Goal: Obtain resource: Obtain resource

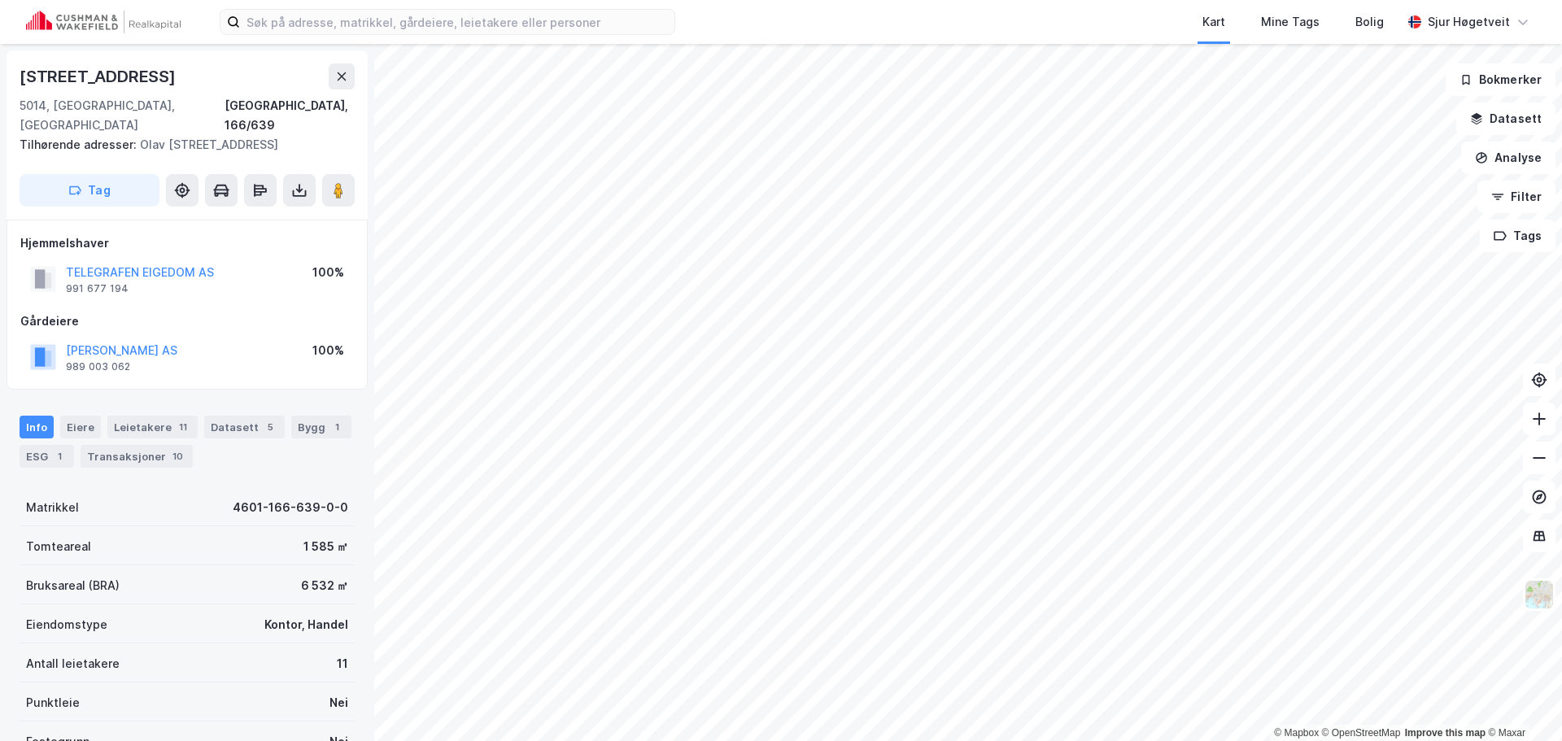
click at [339, 76] on icon at bounding box center [341, 76] width 13 height 13
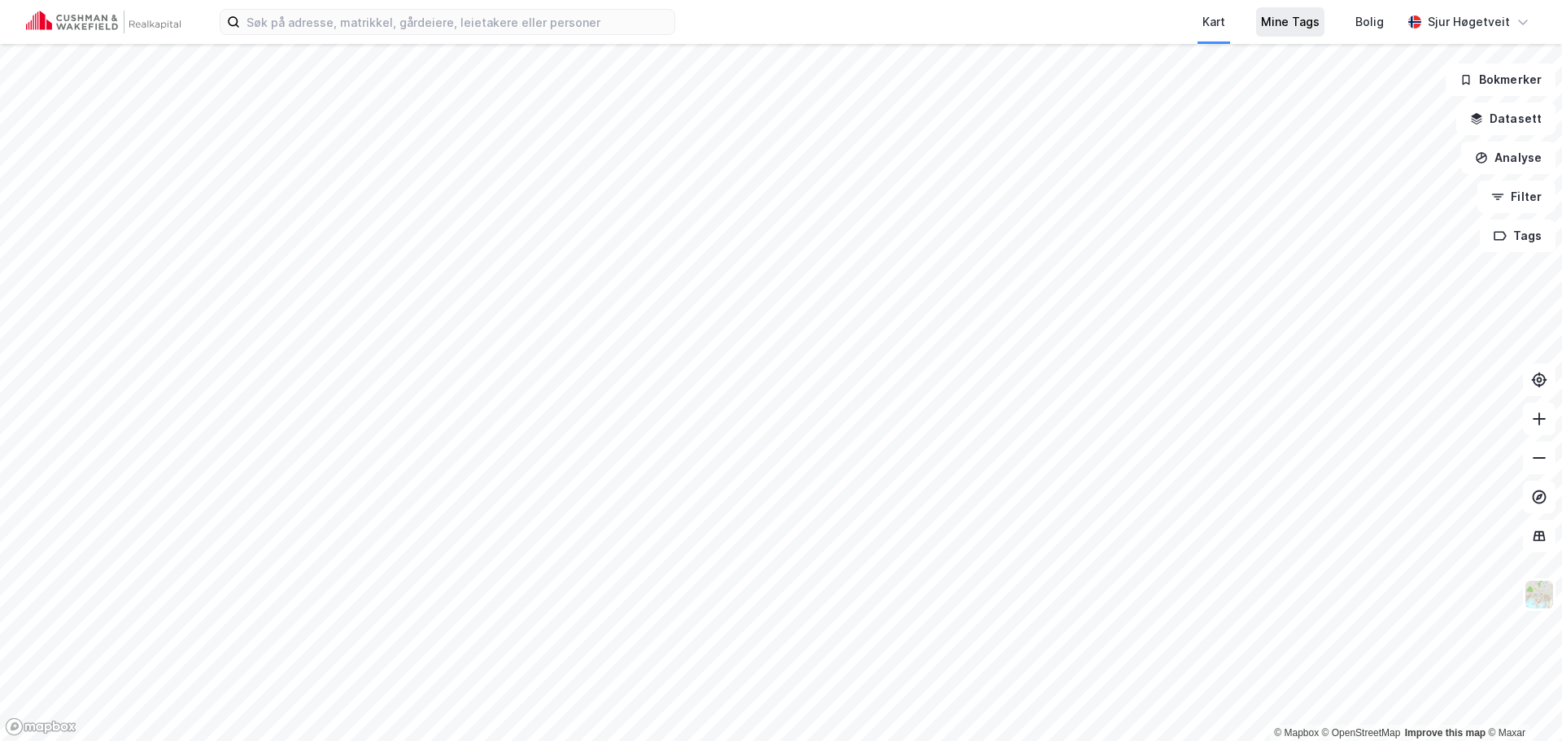
click at [1298, 23] on div "Mine Tags" at bounding box center [1290, 22] width 59 height 20
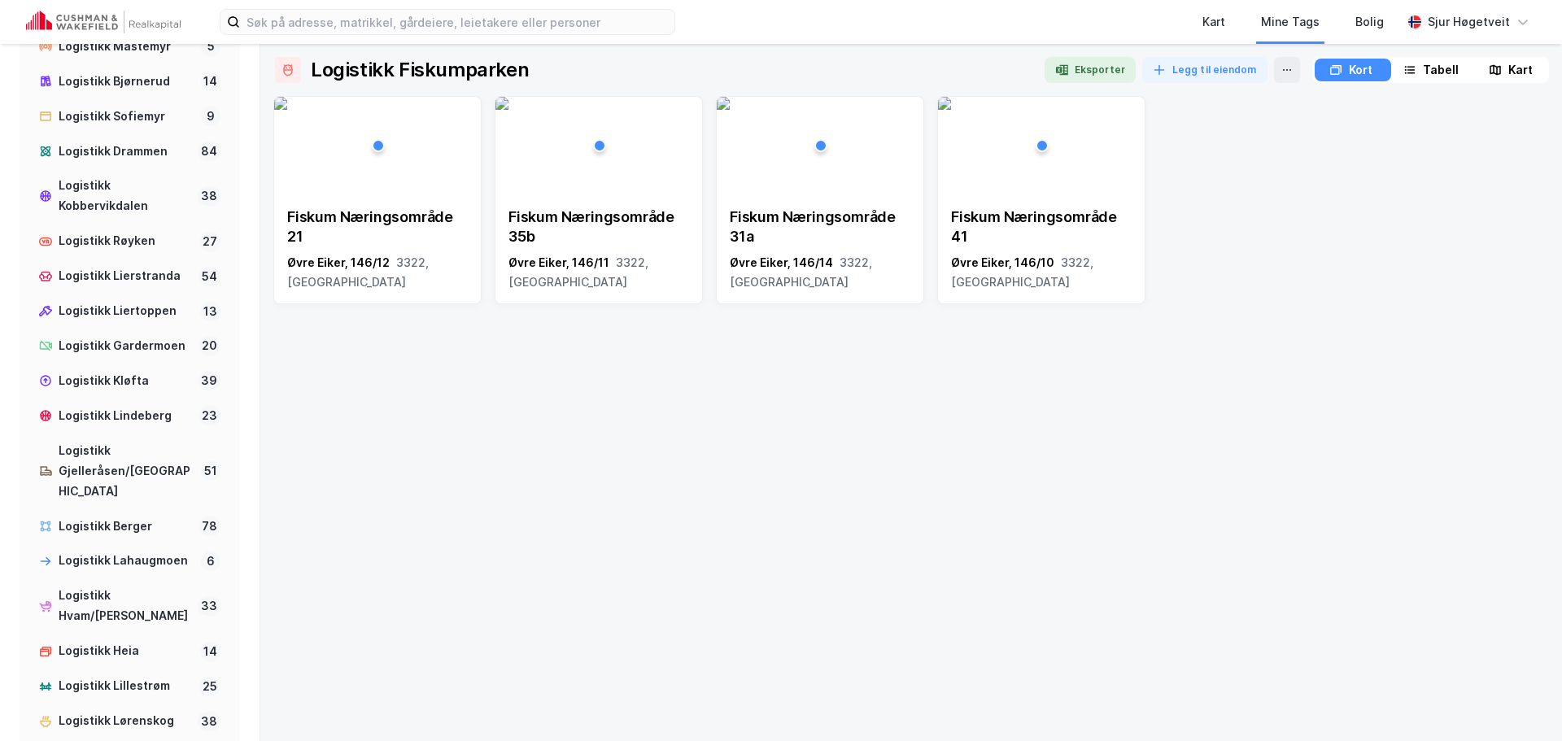
scroll to position [977, 0]
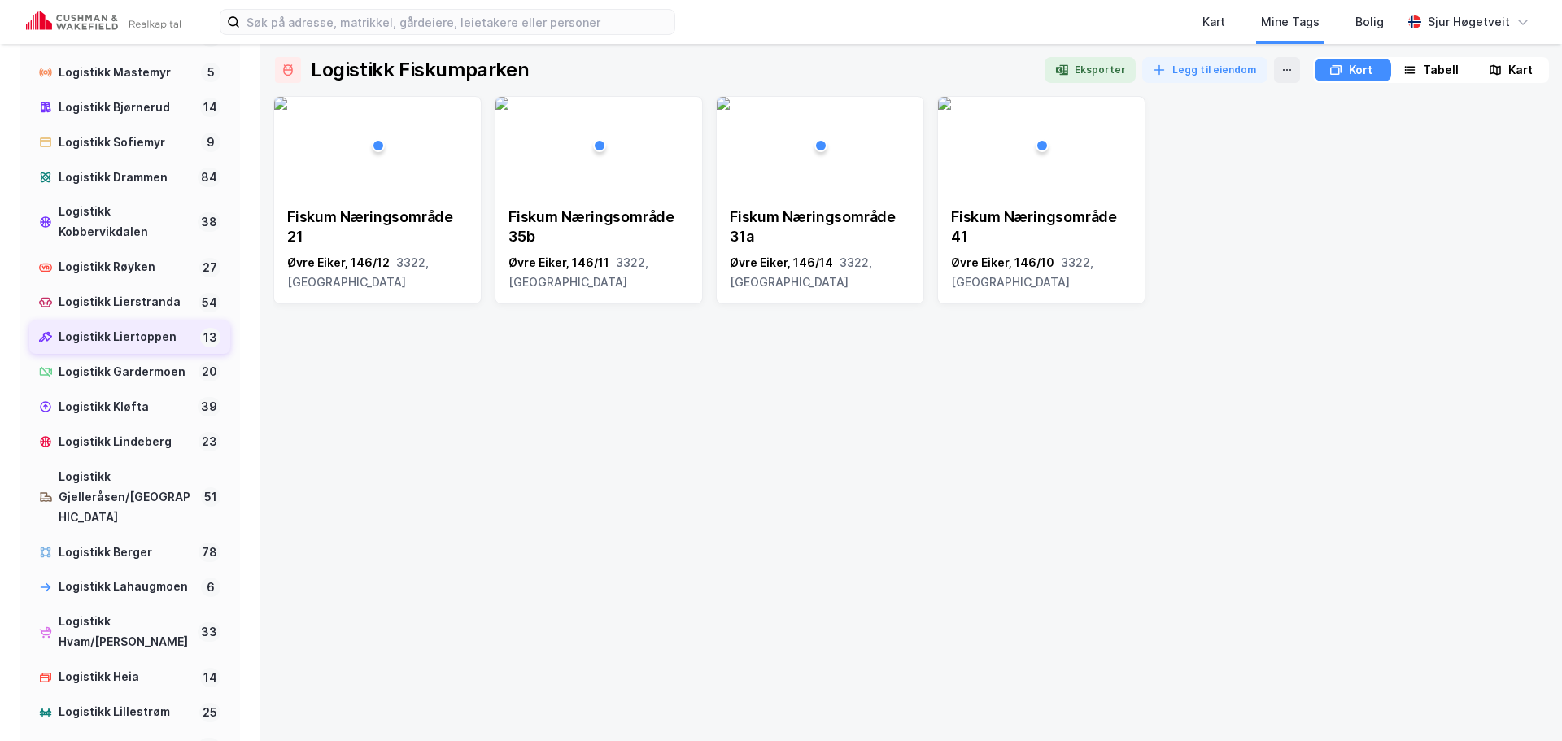
click at [149, 347] on div "Logistikk Liertoppen" at bounding box center [126, 337] width 135 height 20
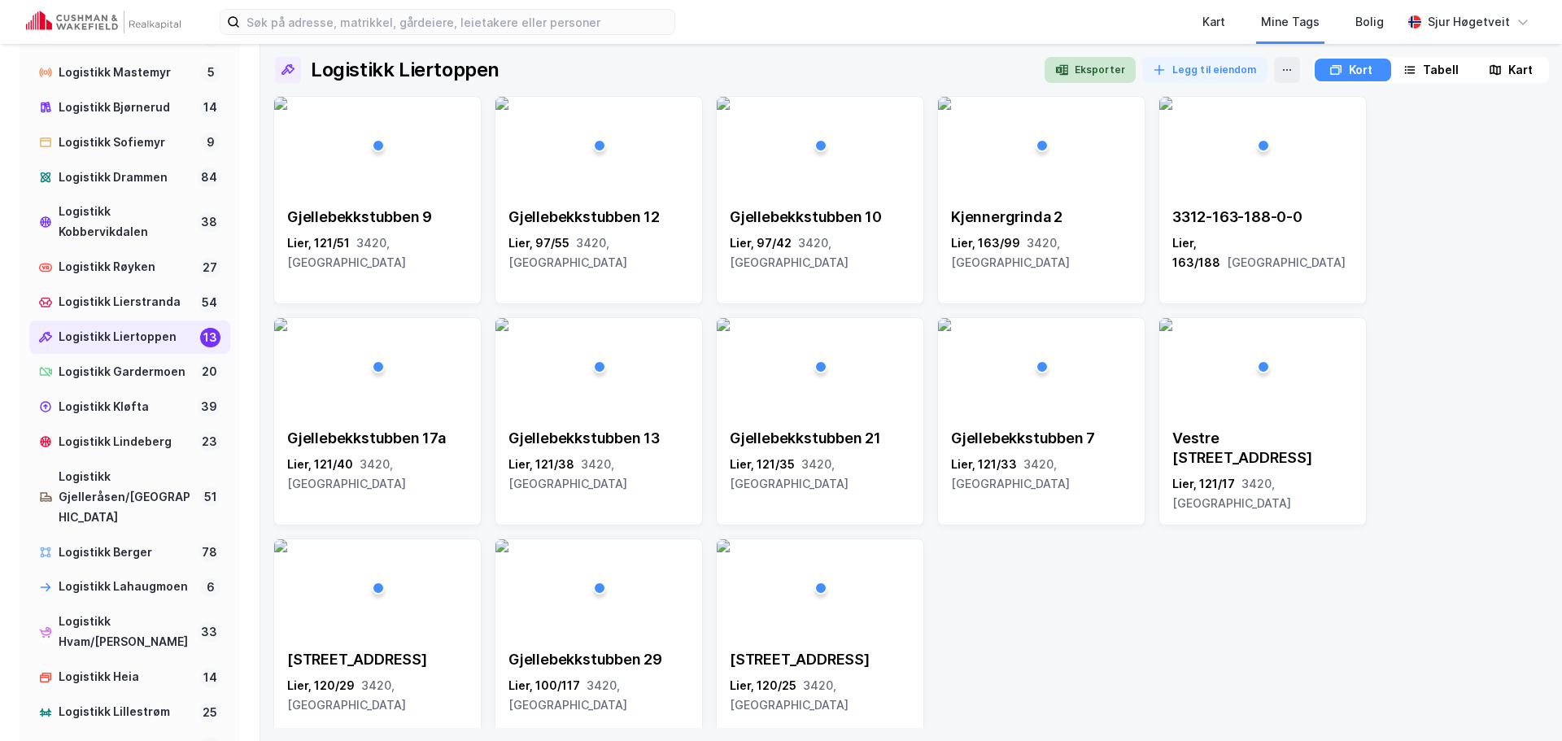
click at [1078, 66] on button "Eksporter" at bounding box center [1090, 70] width 91 height 26
click at [106, 319] on div "Logistikk Lierstranda 54" at bounding box center [129, 302] width 201 height 33
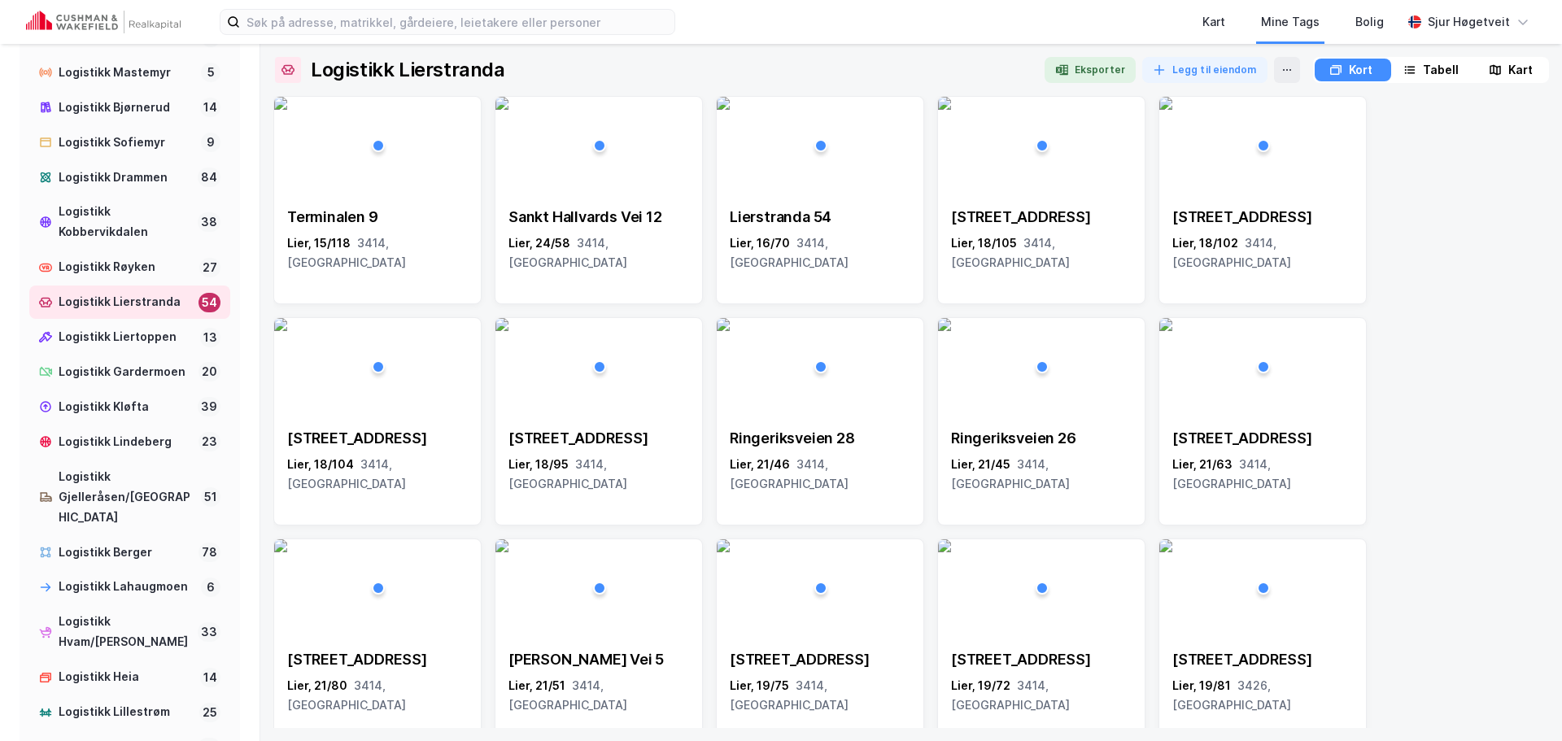
click at [1114, 68] on button "Eksporter" at bounding box center [1090, 70] width 91 height 26
click at [400, 241] on span "3414, [GEOGRAPHIC_DATA]" at bounding box center [346, 252] width 119 height 33
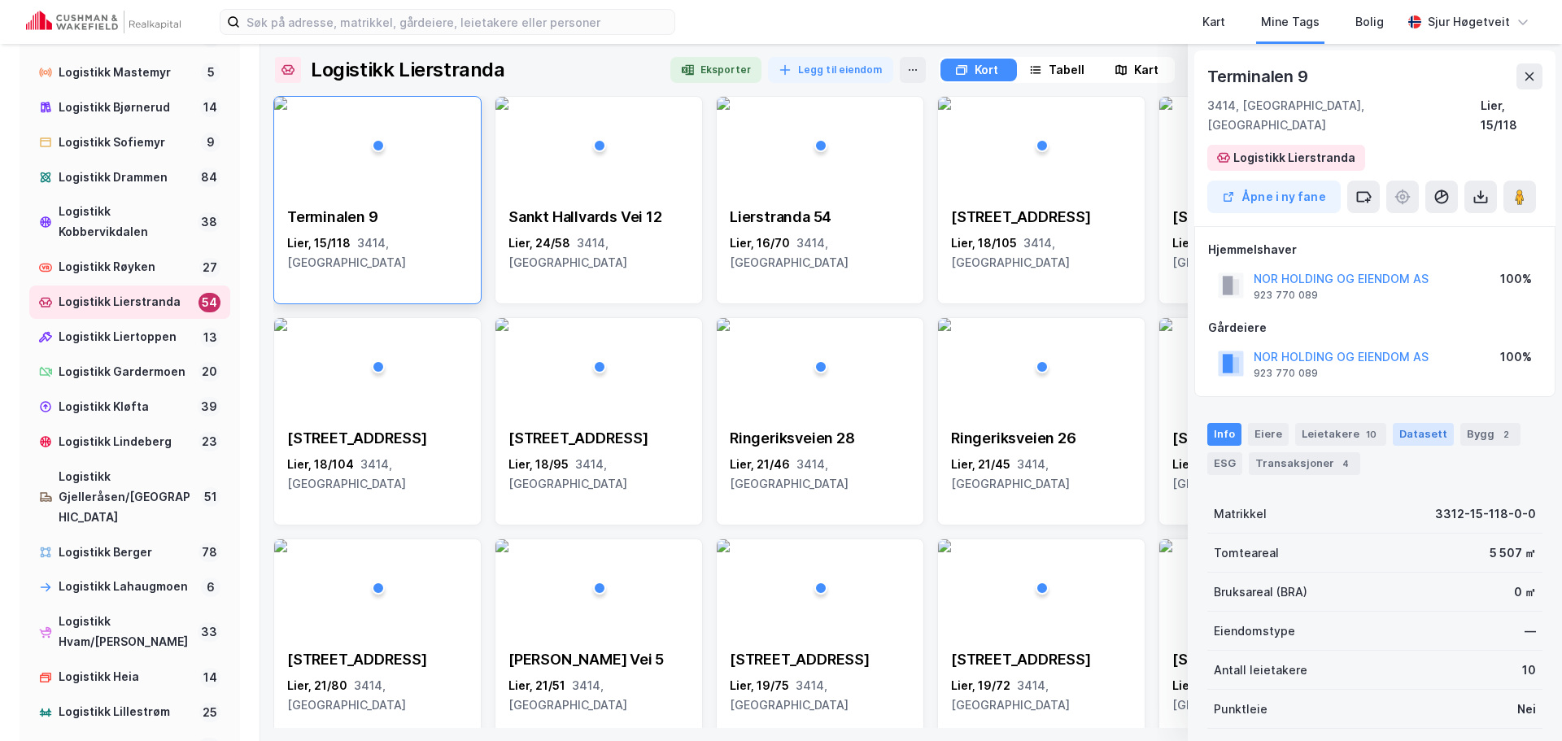
click at [1393, 423] on div "Datasett" at bounding box center [1423, 434] width 61 height 23
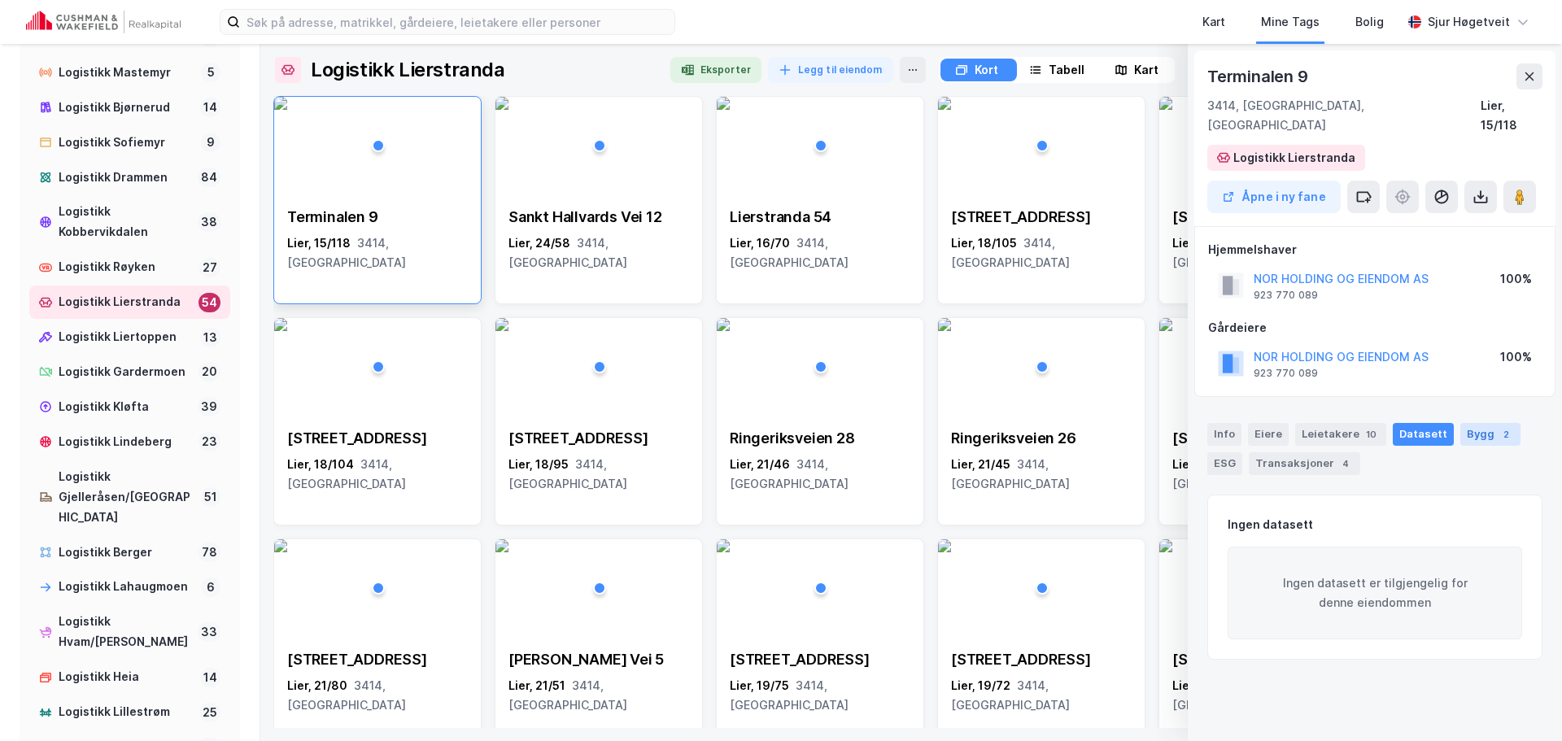
click at [1502, 423] on div "Bygg 2" at bounding box center [1491, 434] width 60 height 23
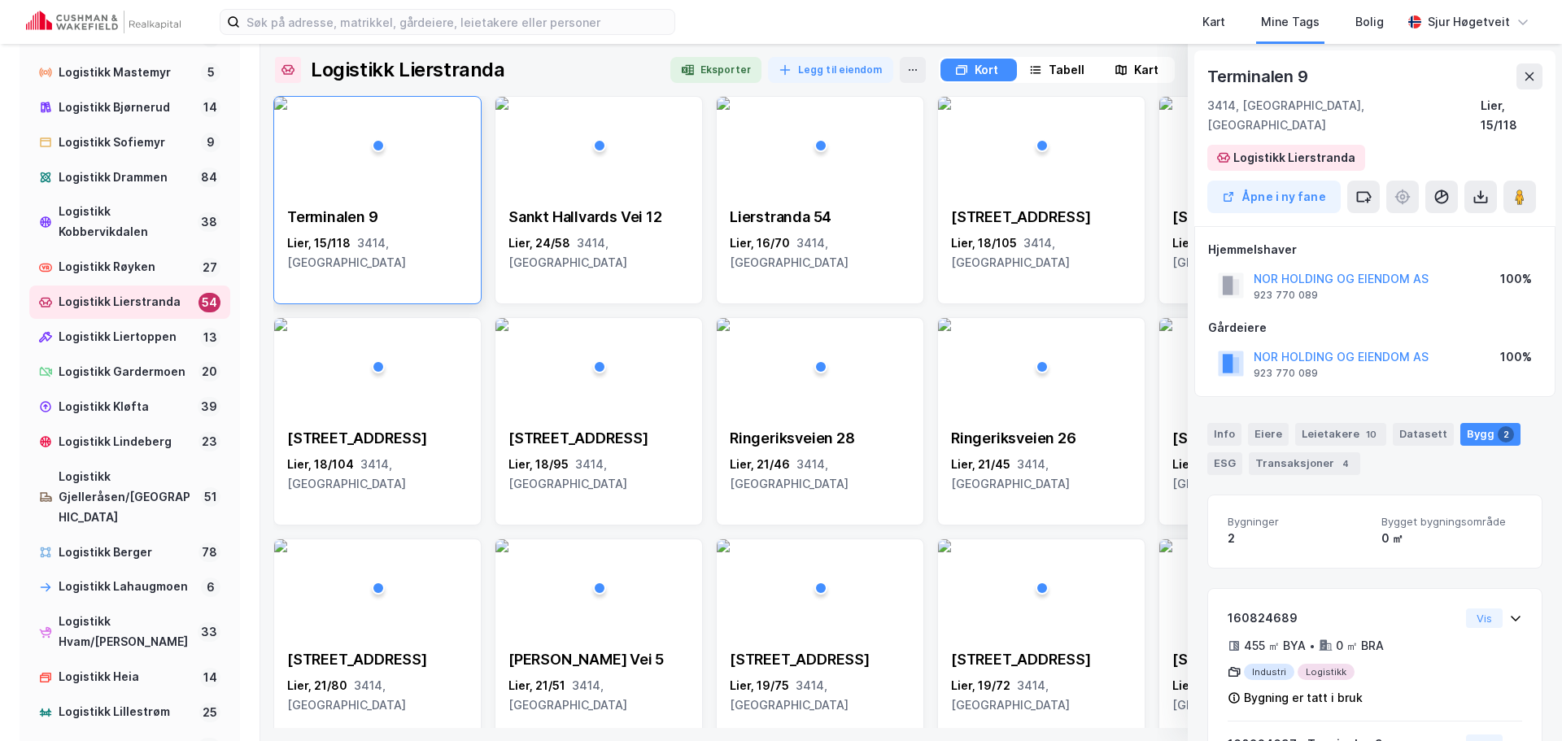
scroll to position [113, 0]
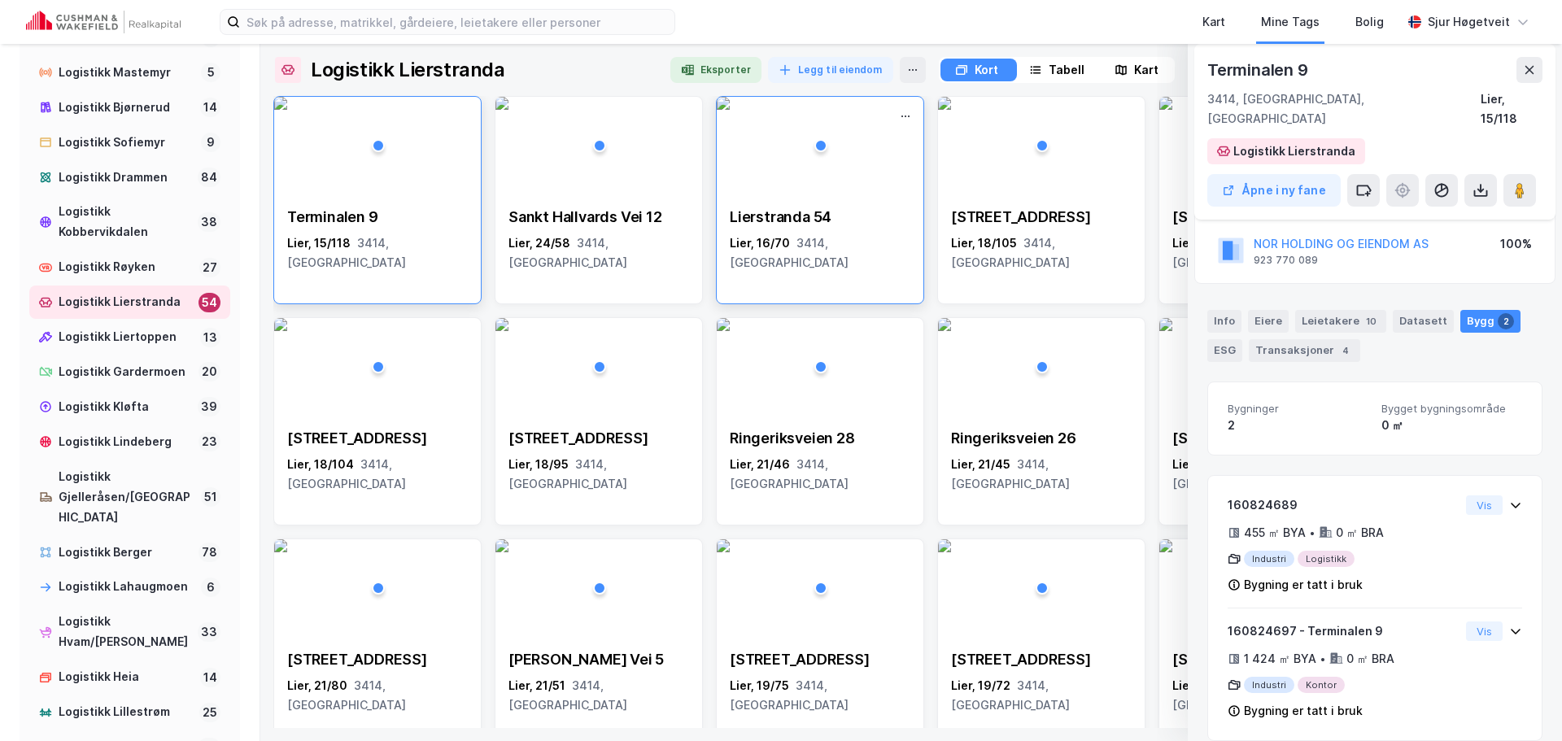
click at [730, 110] on img at bounding box center [723, 103] width 13 height 13
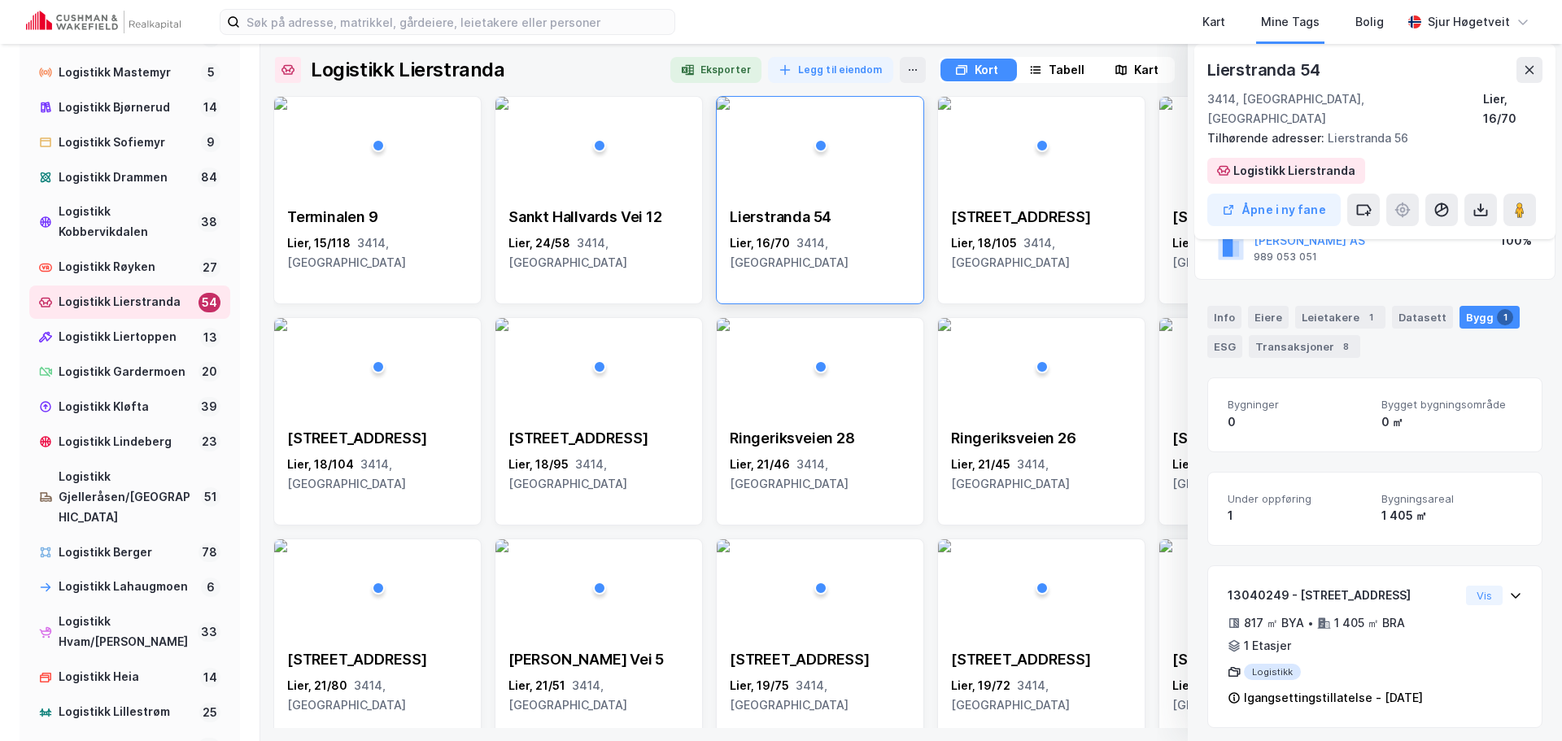
scroll to position [142, 0]
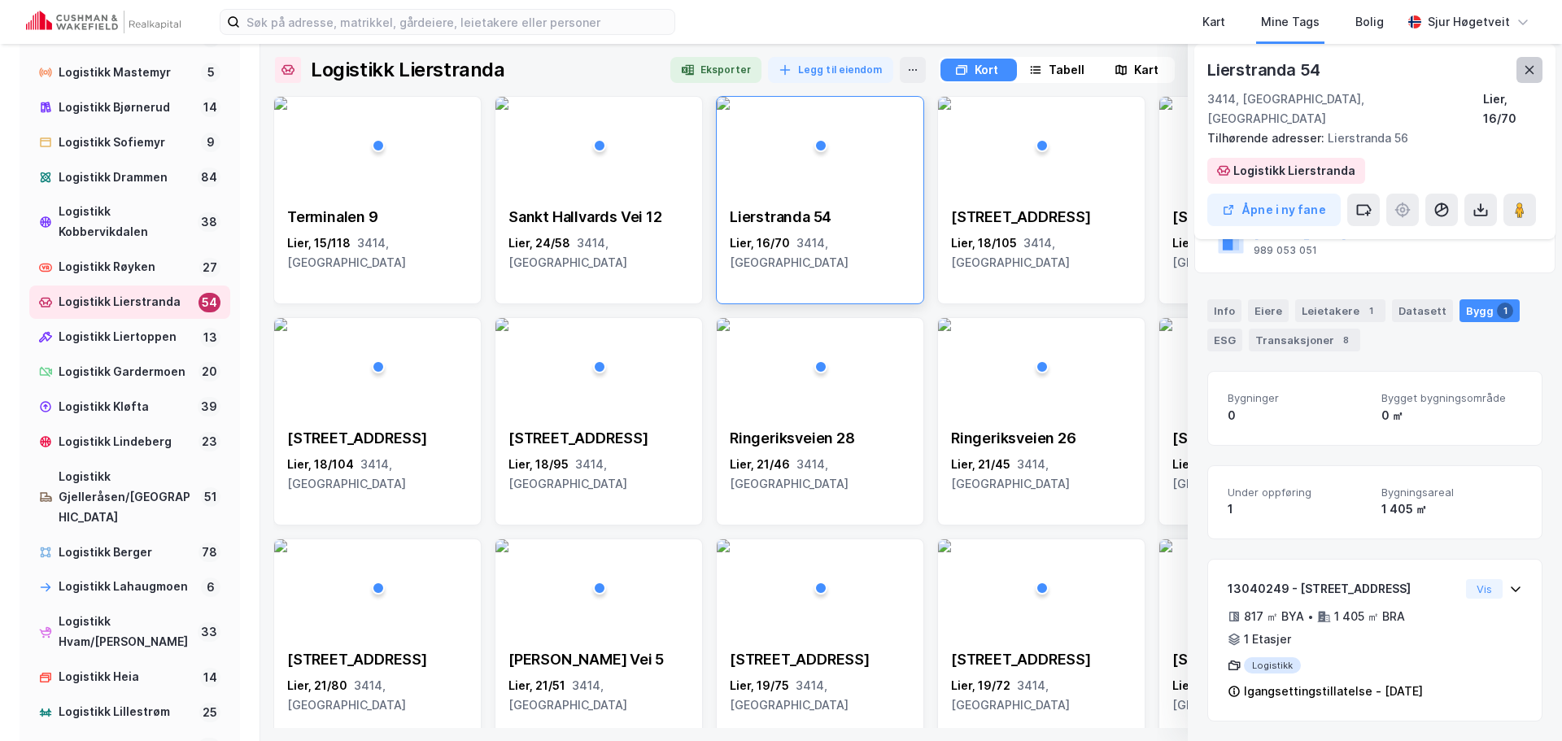
click at [1534, 72] on icon at bounding box center [1529, 69] width 13 height 13
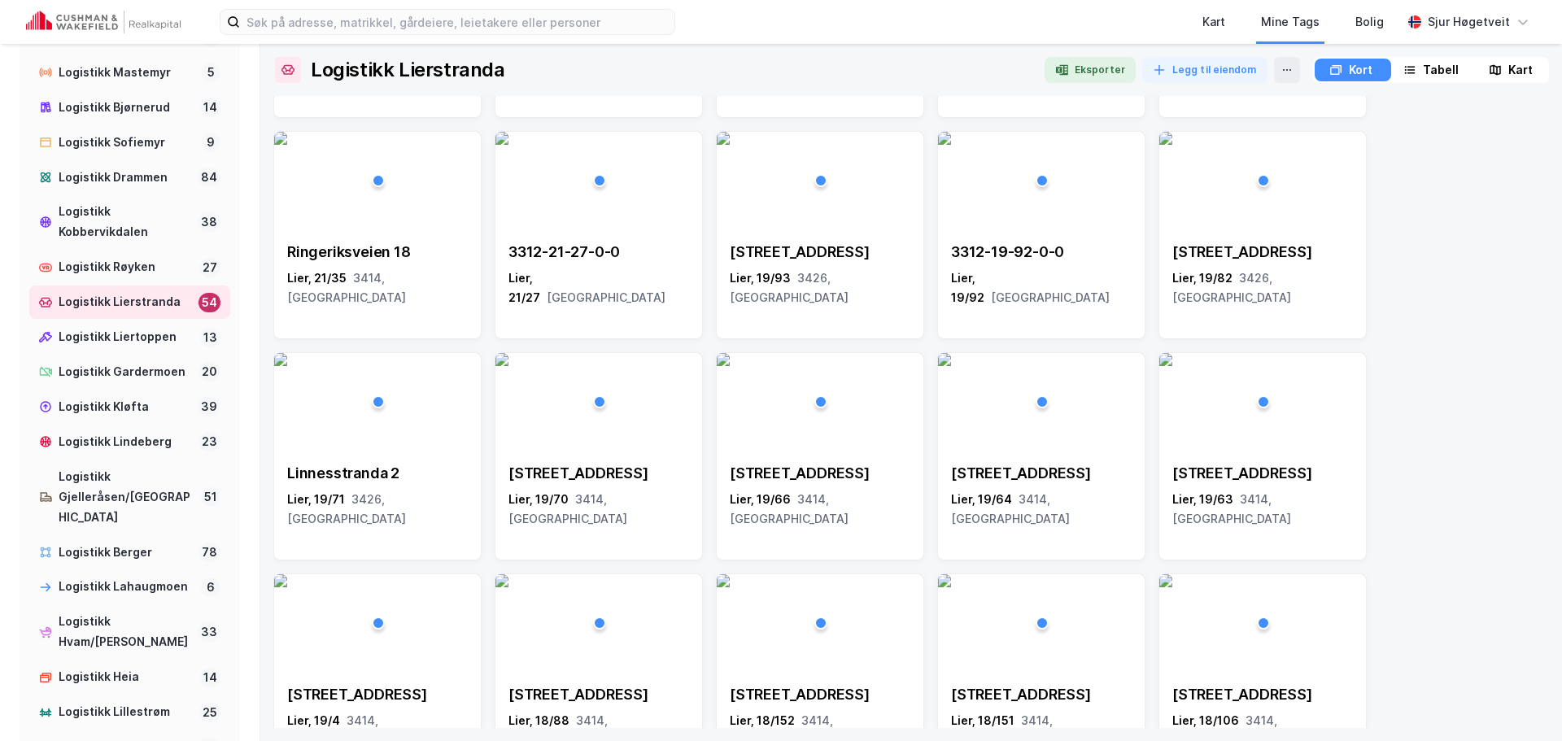
scroll to position [895, 0]
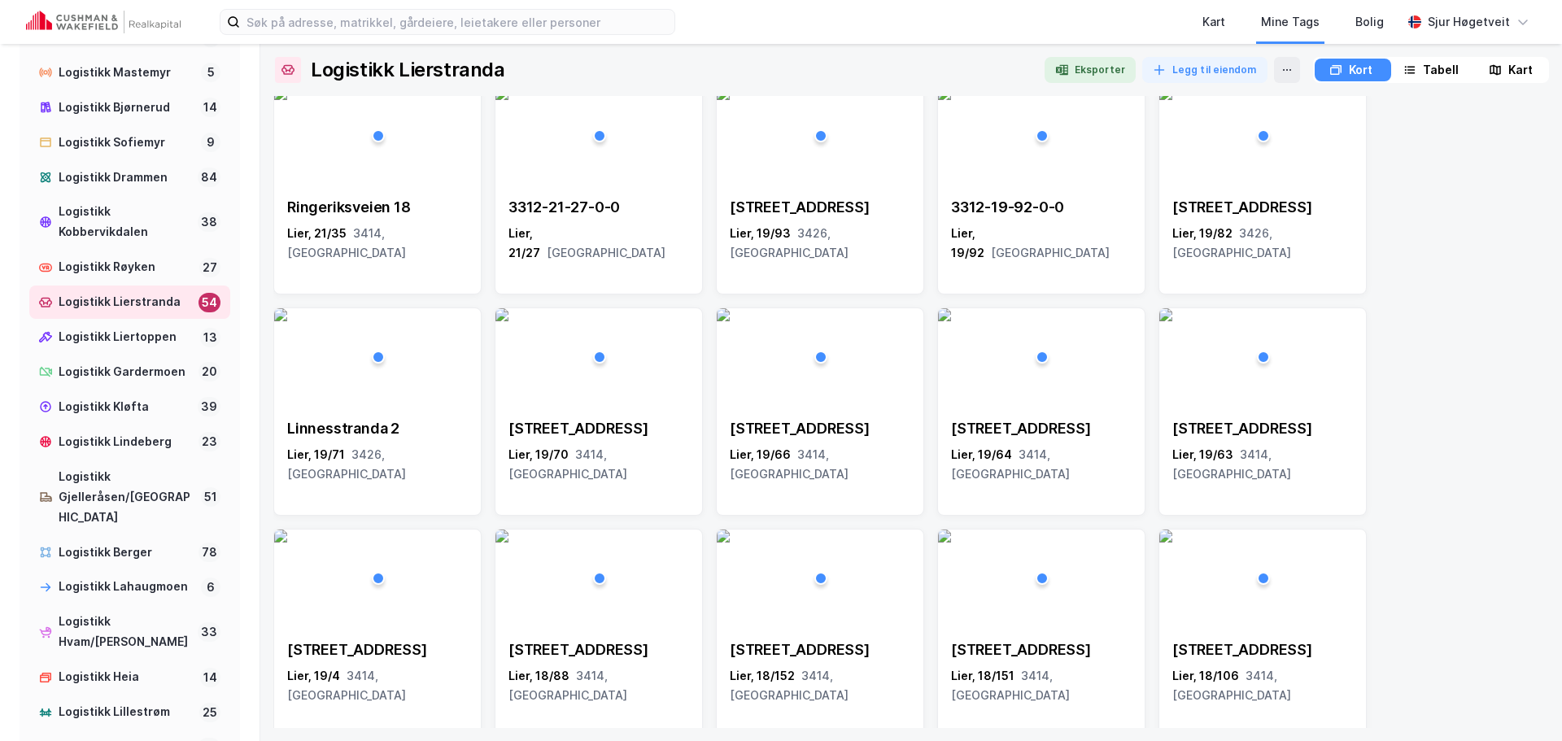
click at [1482, 314] on div "Gilhusveien 3 Lier, 19/48 3426, [GEOGRAPHIC_DATA], 18/146 3414, [GEOGRAPHIC_DAT…" at bounding box center [911, 301] width 1276 height 2200
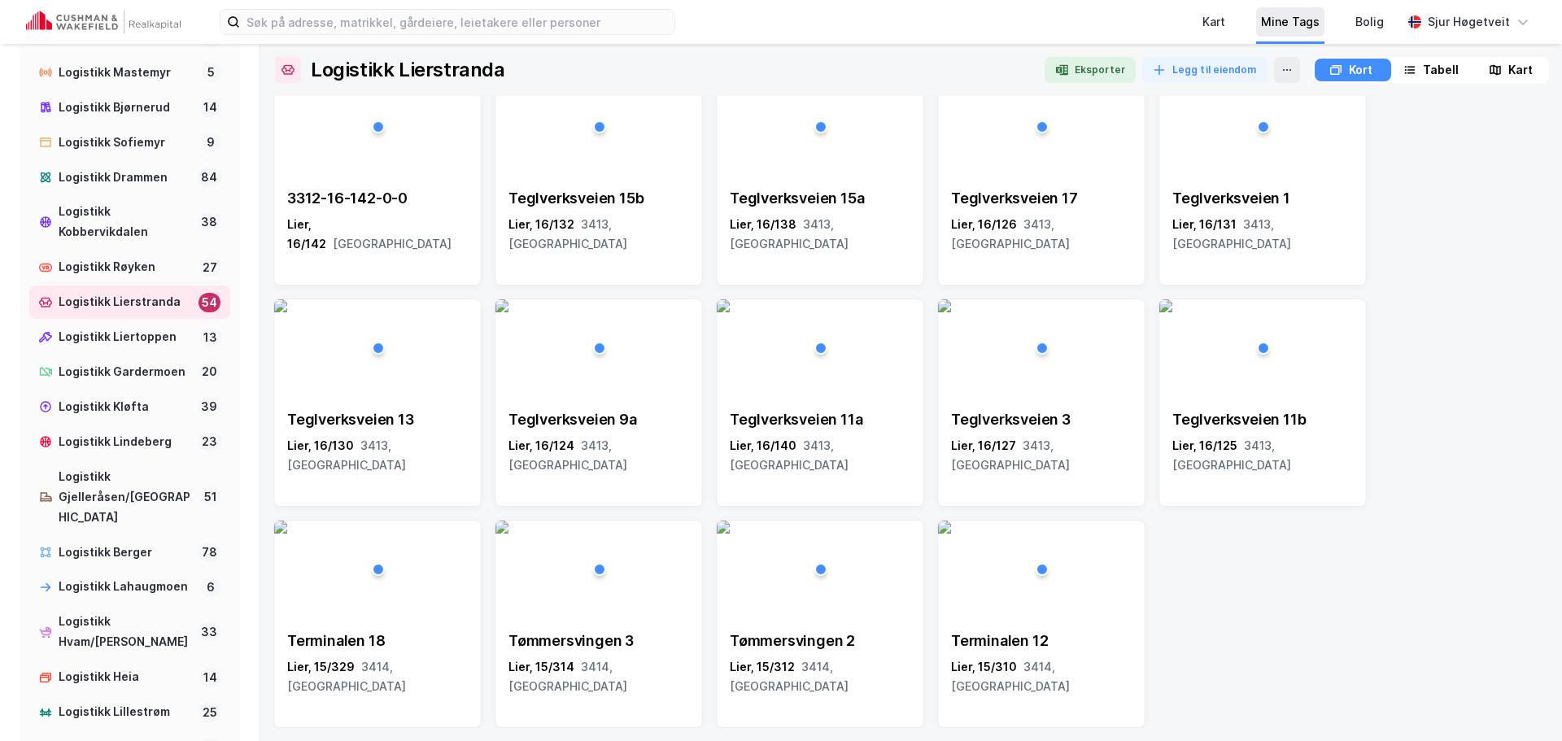
scroll to position [1354, 0]
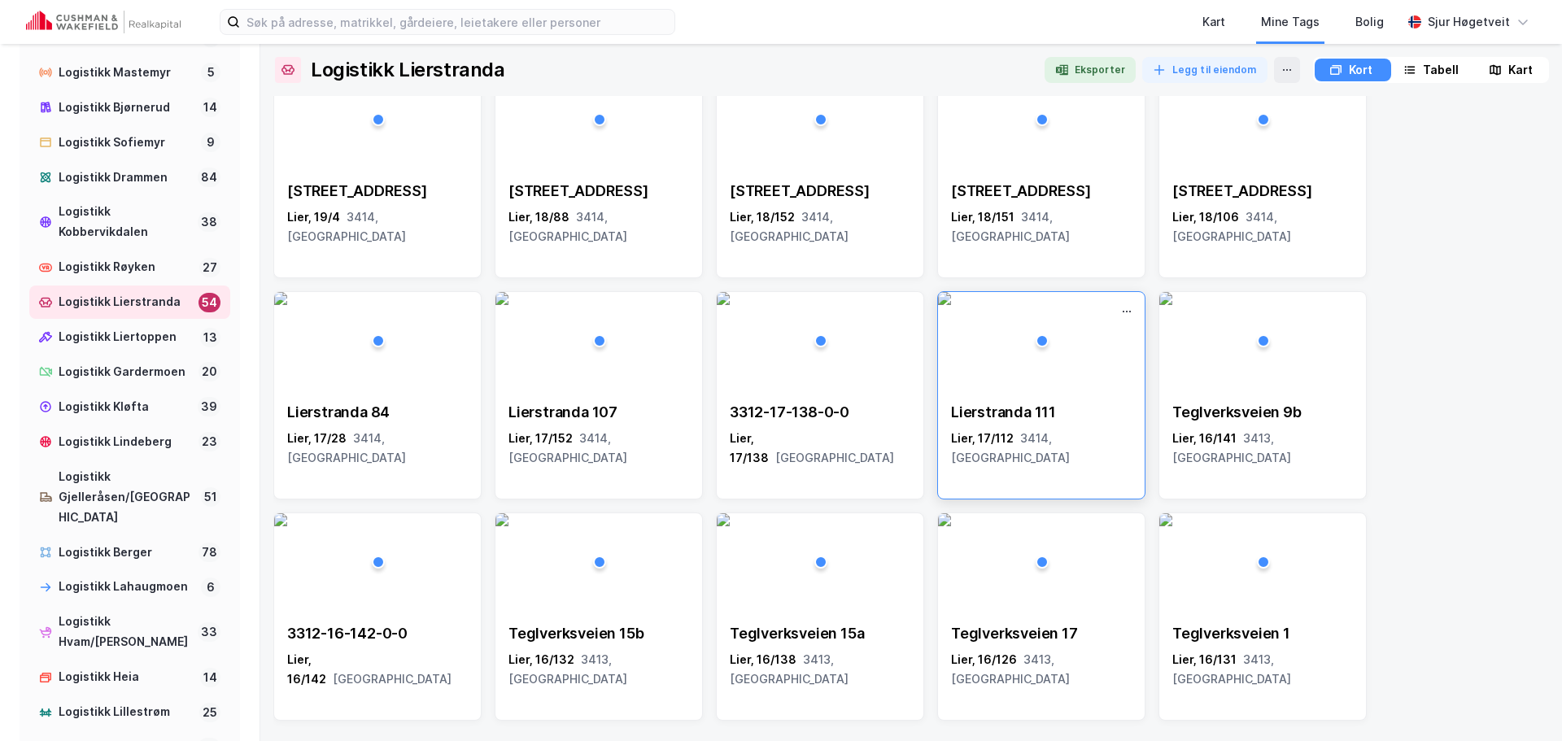
click at [951, 305] on img at bounding box center [944, 298] width 13 height 13
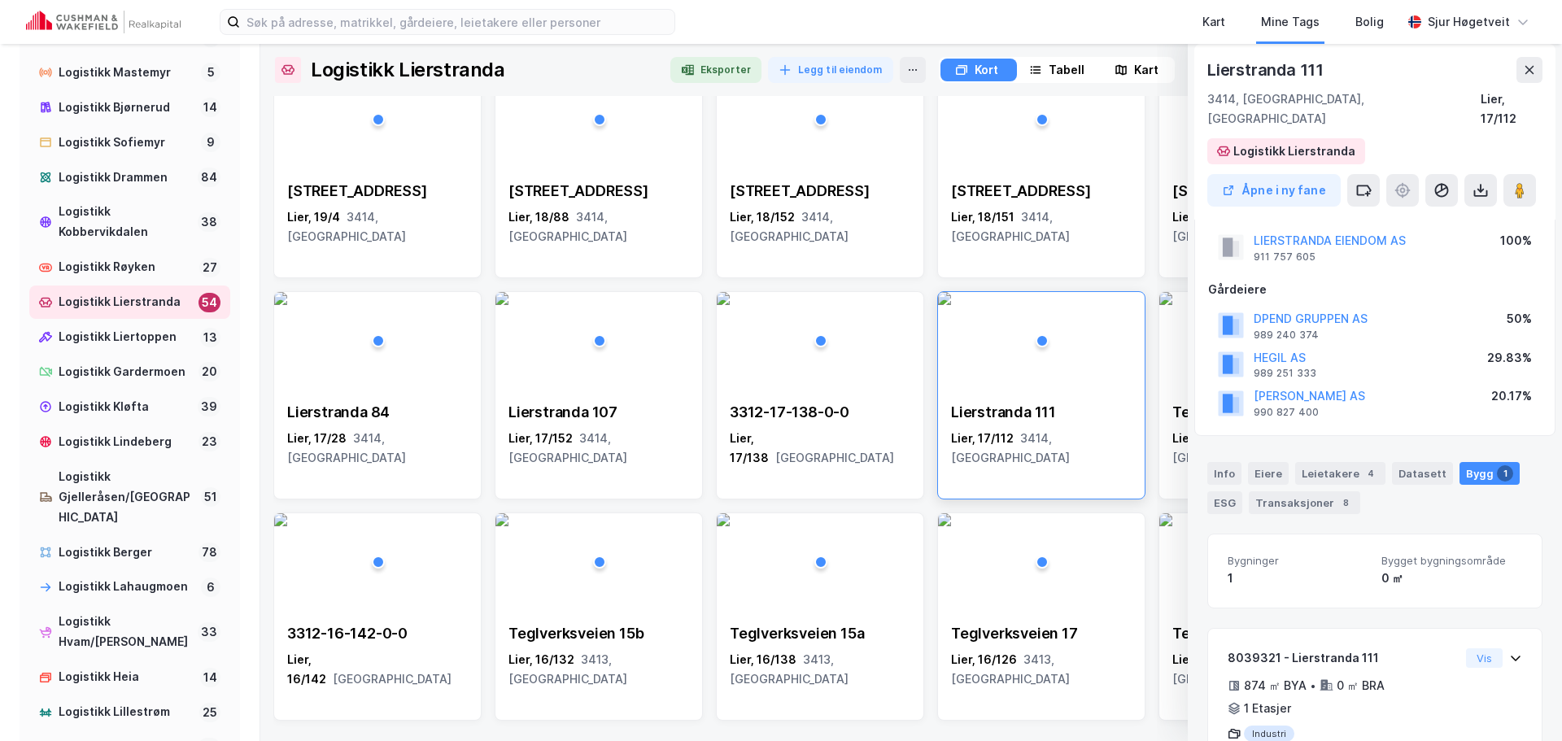
scroll to position [0, 0]
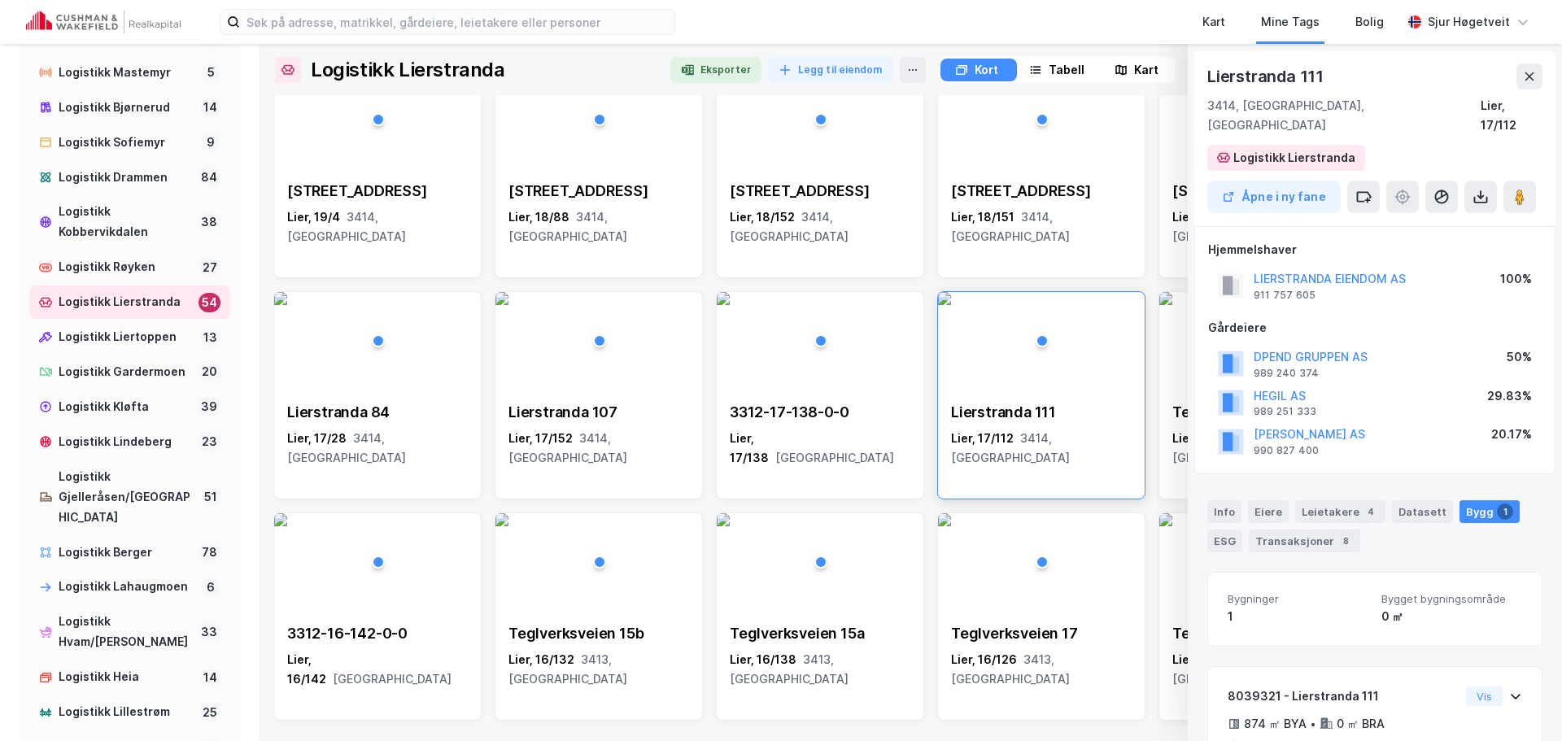
click at [1542, 73] on button at bounding box center [1530, 76] width 26 height 26
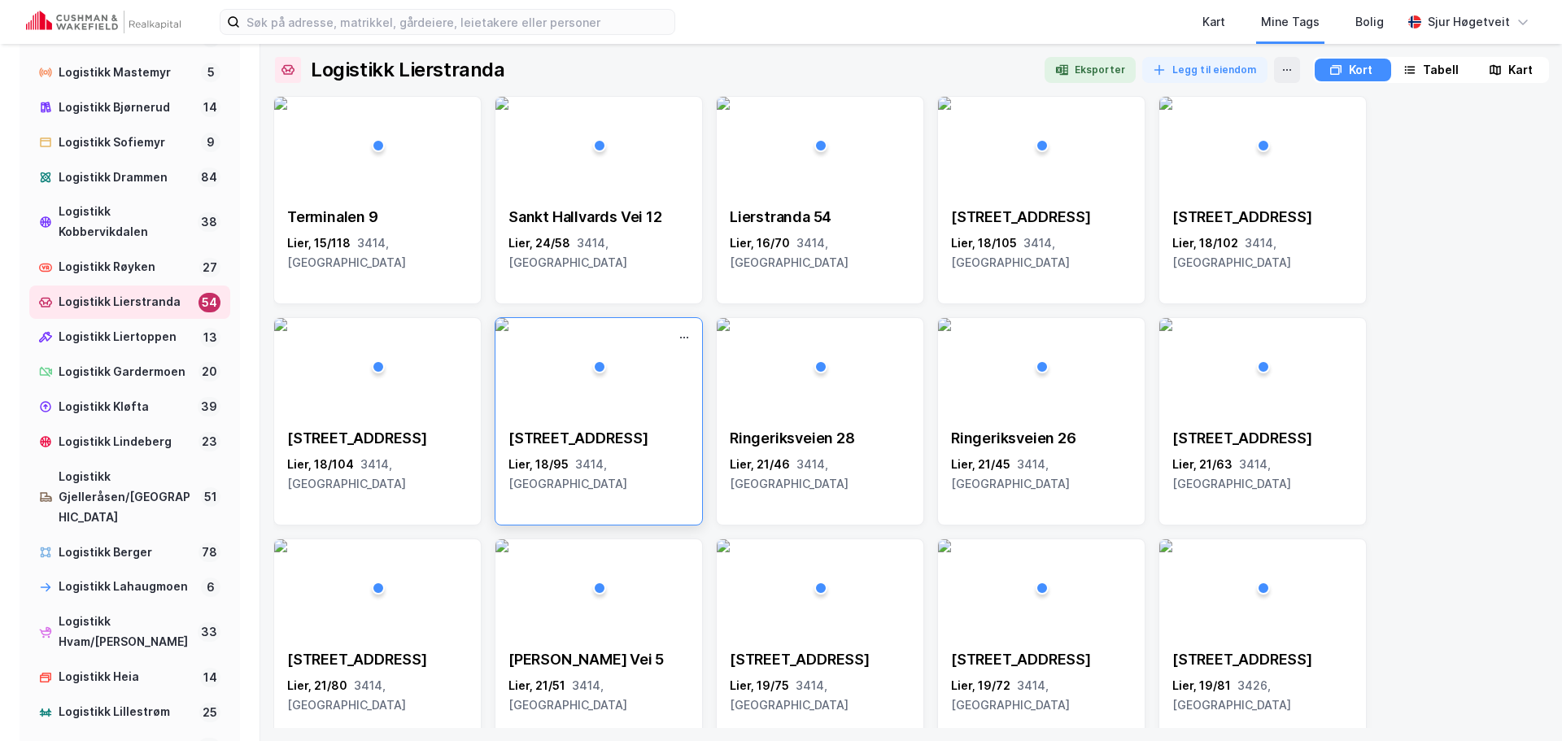
click at [509, 331] on img at bounding box center [502, 324] width 13 height 13
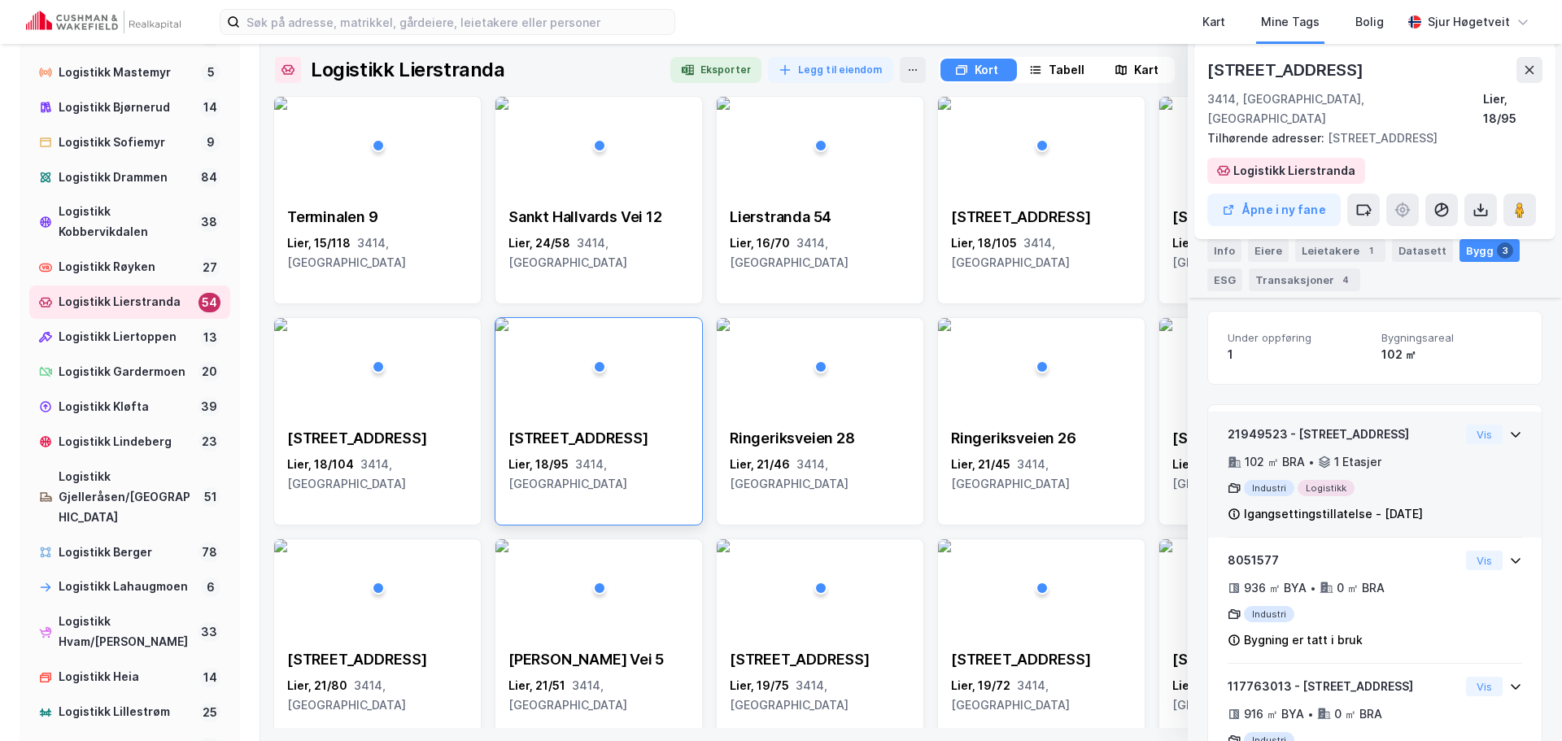
scroll to position [352, 0]
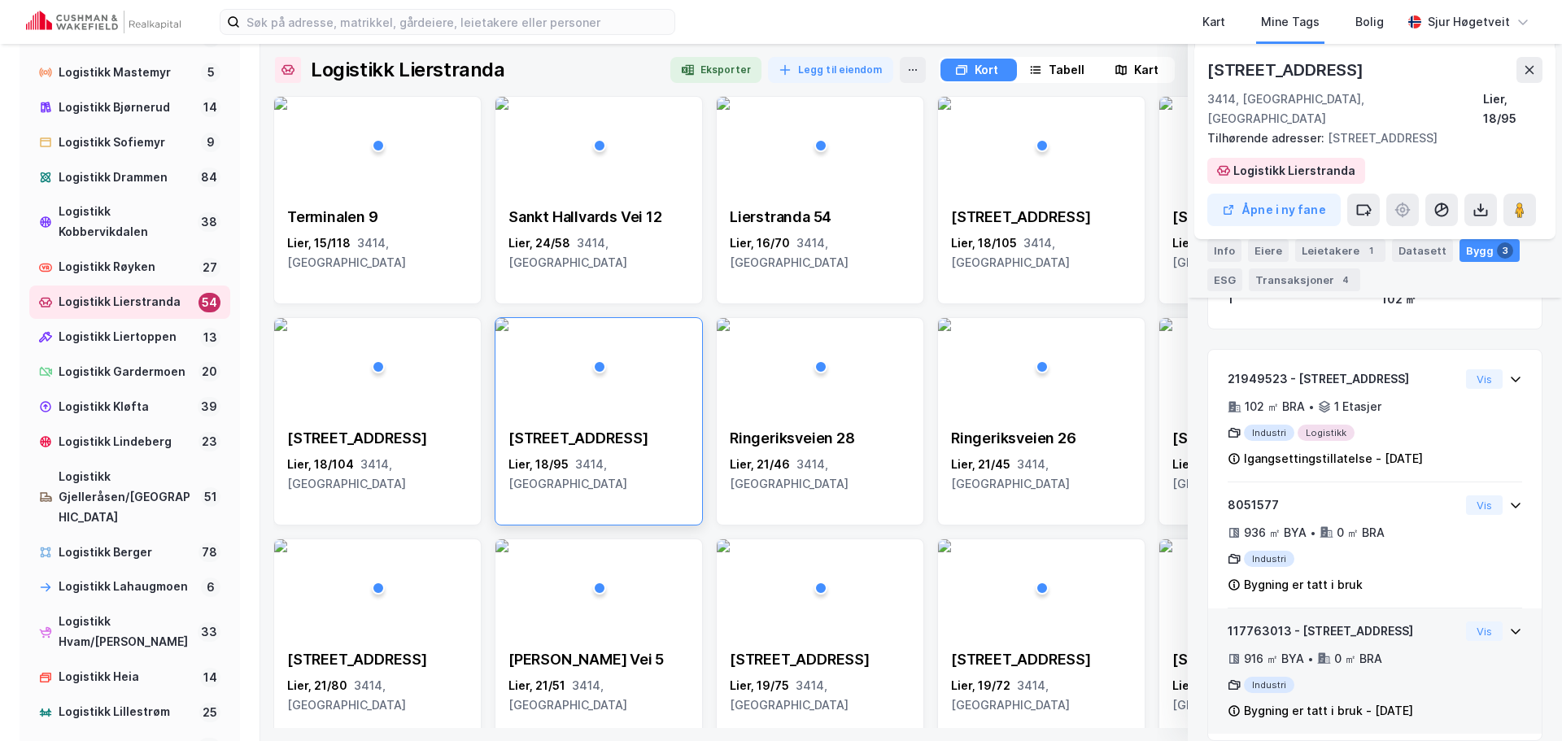
click at [1475, 622] on div "117763013 - [STREET_ADDRESS] ㎡ BYA • 0 ㎡ BRA Industri Bygning er tatt i bruk - …" at bounding box center [1375, 678] width 295 height 112
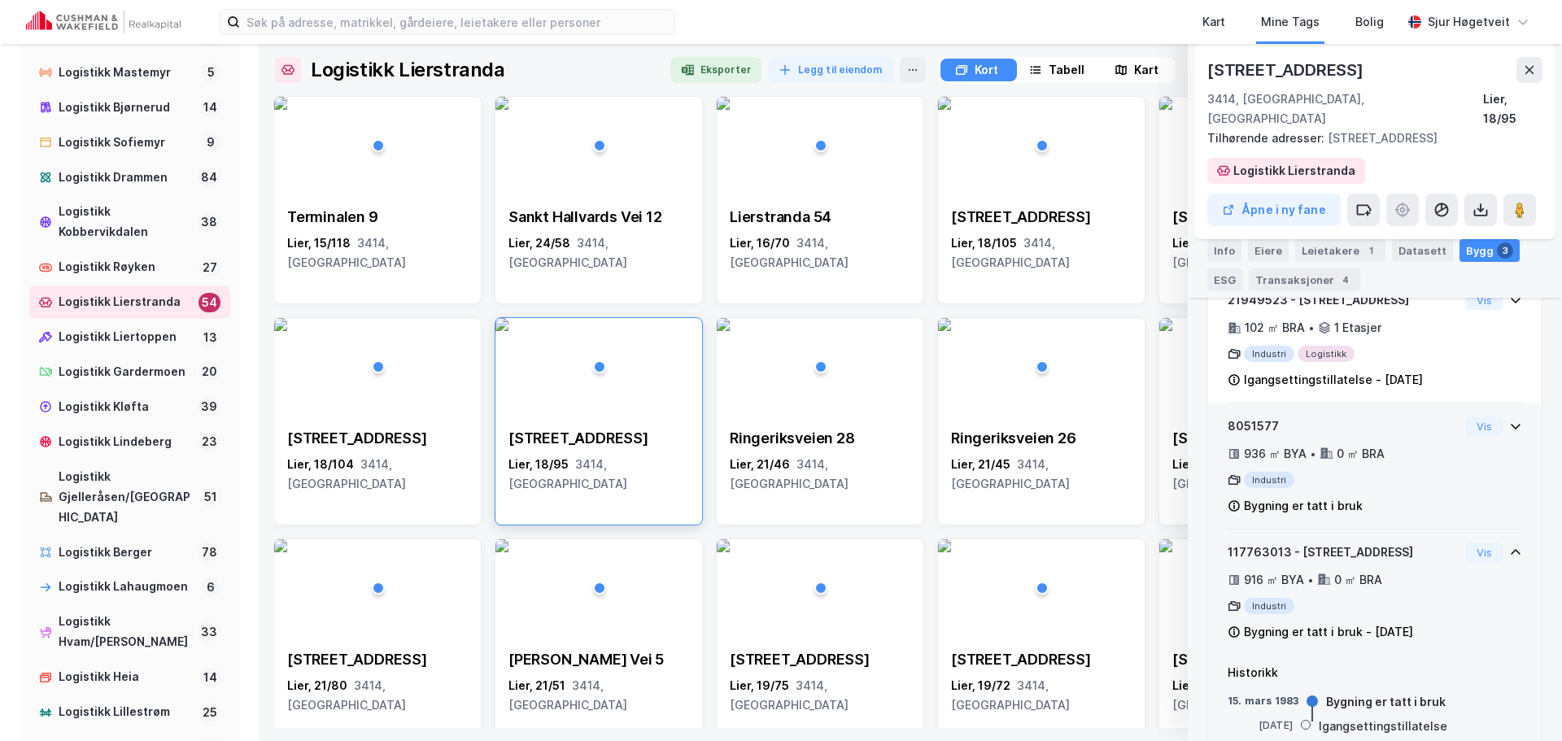
scroll to position [453, 0]
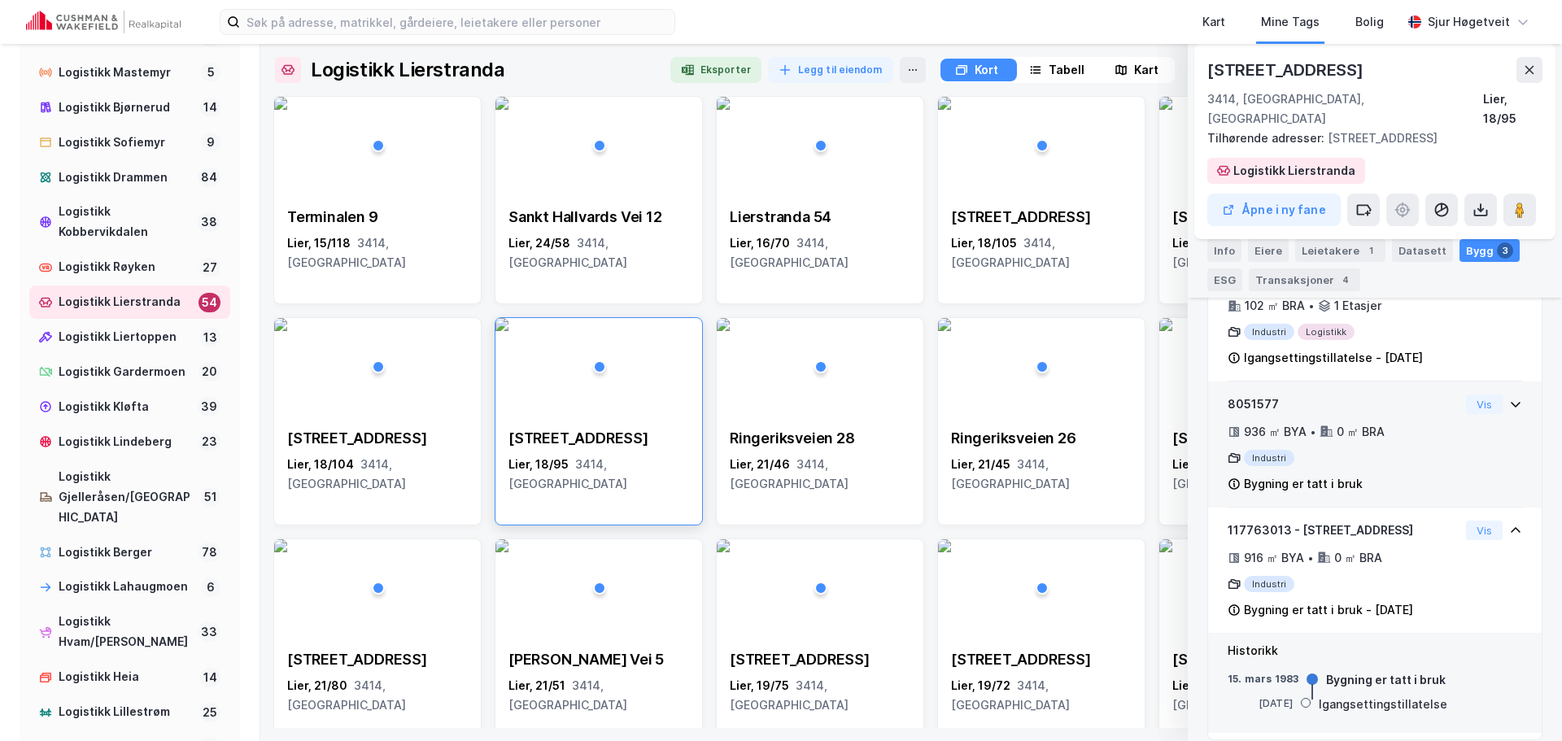
click at [1503, 395] on div "Vis" at bounding box center [1494, 405] width 56 height 20
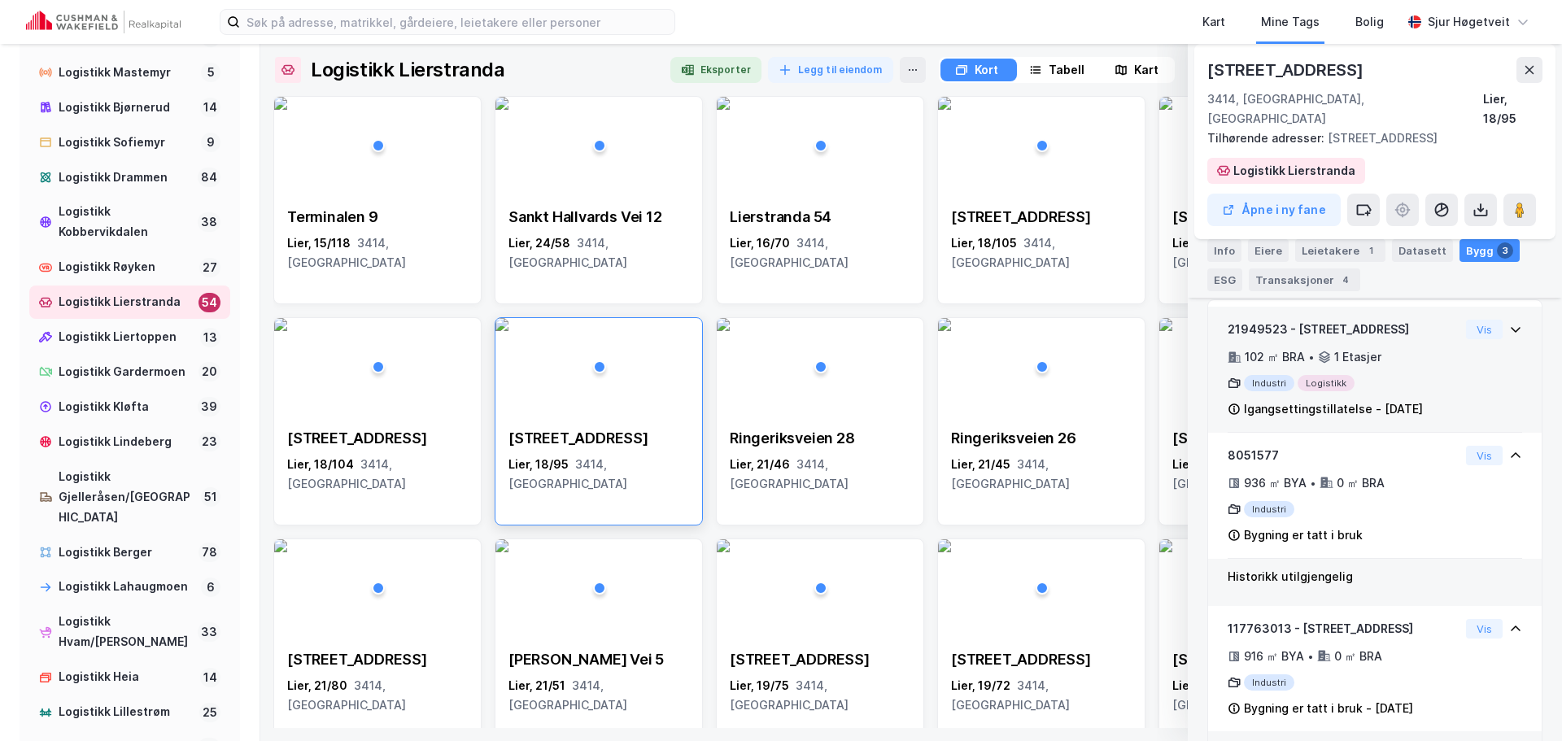
scroll to position [500, 0]
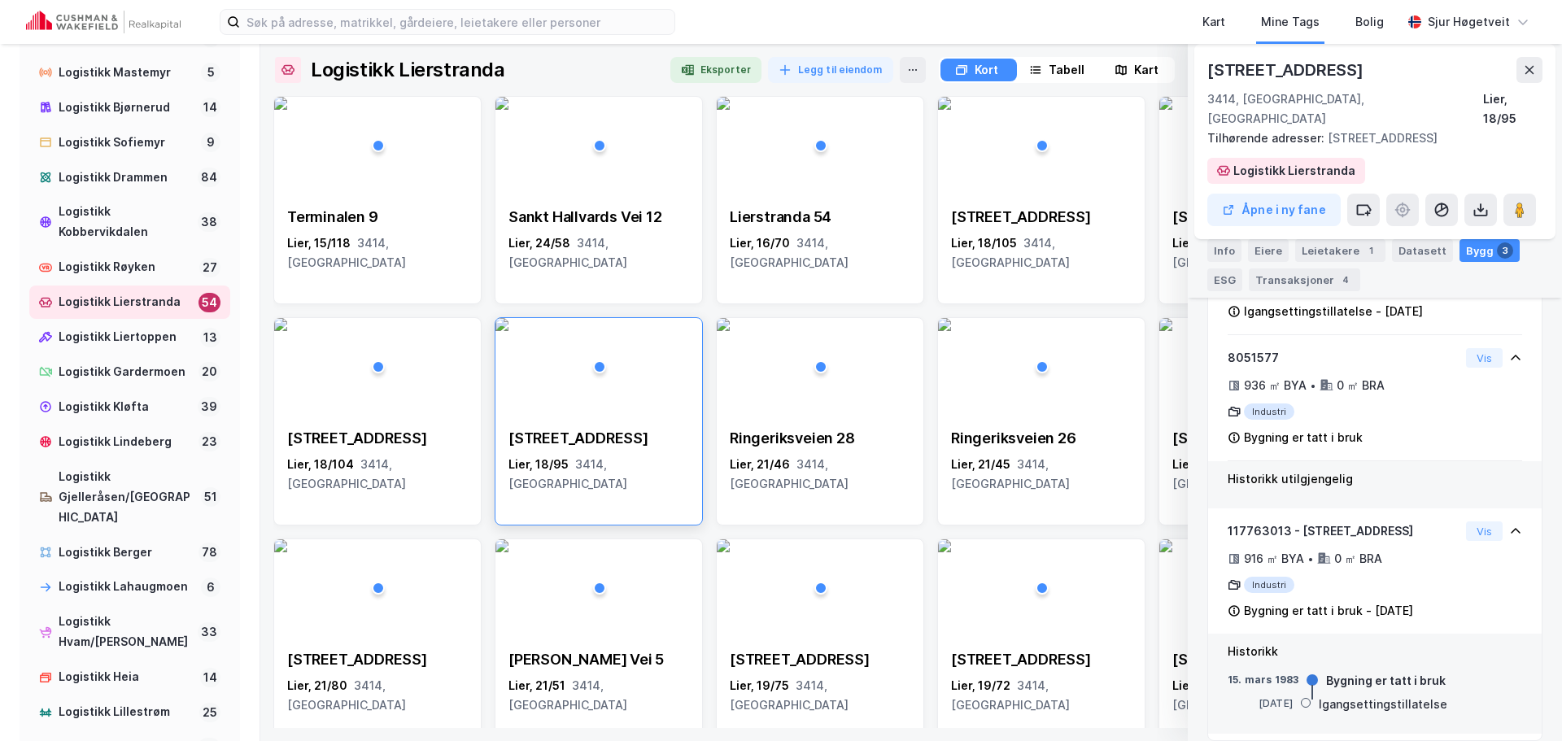
click at [1434, 695] on div "Igangsettingstillatelse" at bounding box center [1383, 705] width 129 height 20
click at [1478, 526] on div "117763013 - [STREET_ADDRESS] ㎡ BYA • 0 ㎡ BRA Industri Bygning er tatt i bruk - …" at bounding box center [1375, 578] width 295 height 112
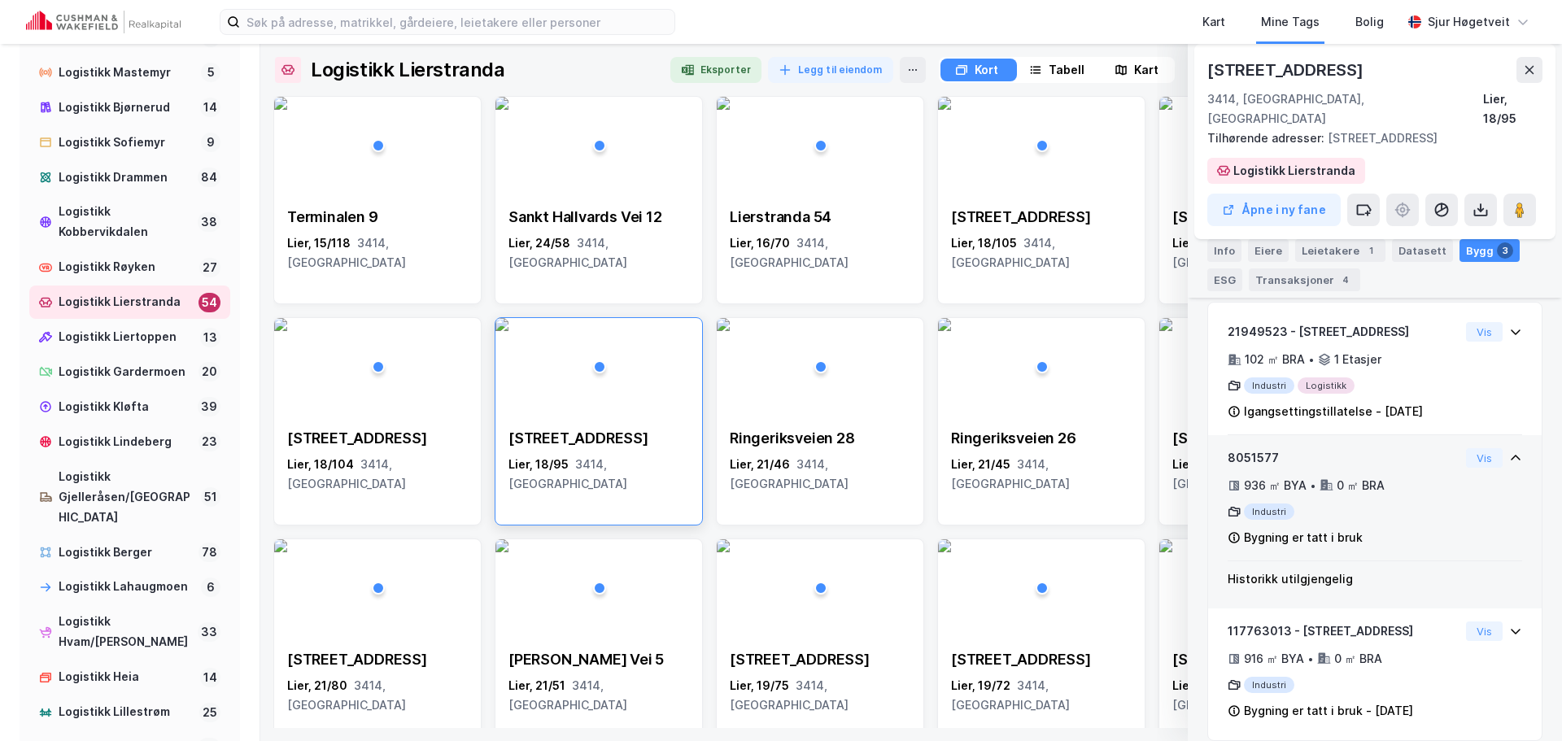
click at [1488, 465] on div "8051577 936 ㎡ BYA • 0 ㎡ BRA Industri Bygning er tatt i bruk Vis" at bounding box center [1375, 504] width 295 height 113
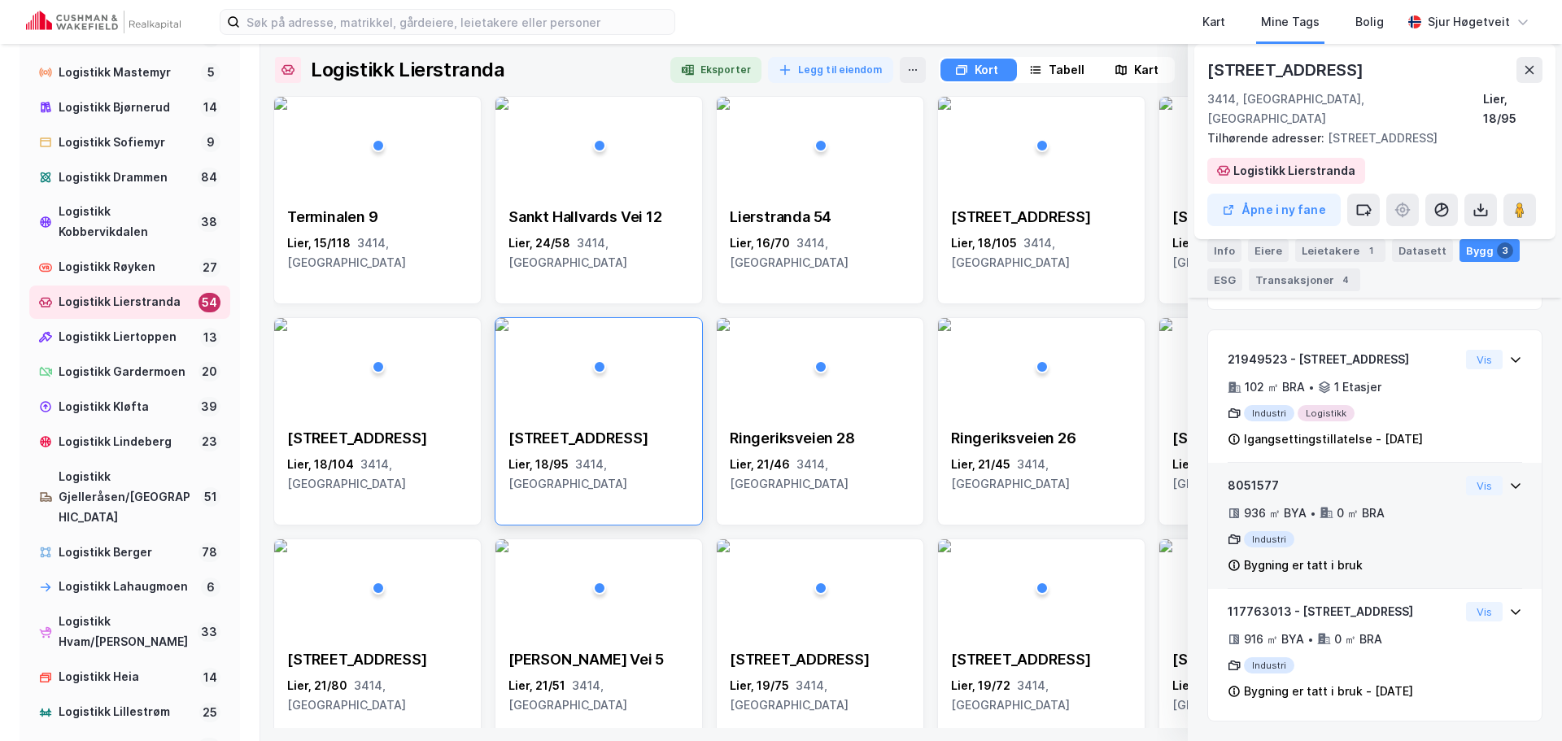
scroll to position [352, 0]
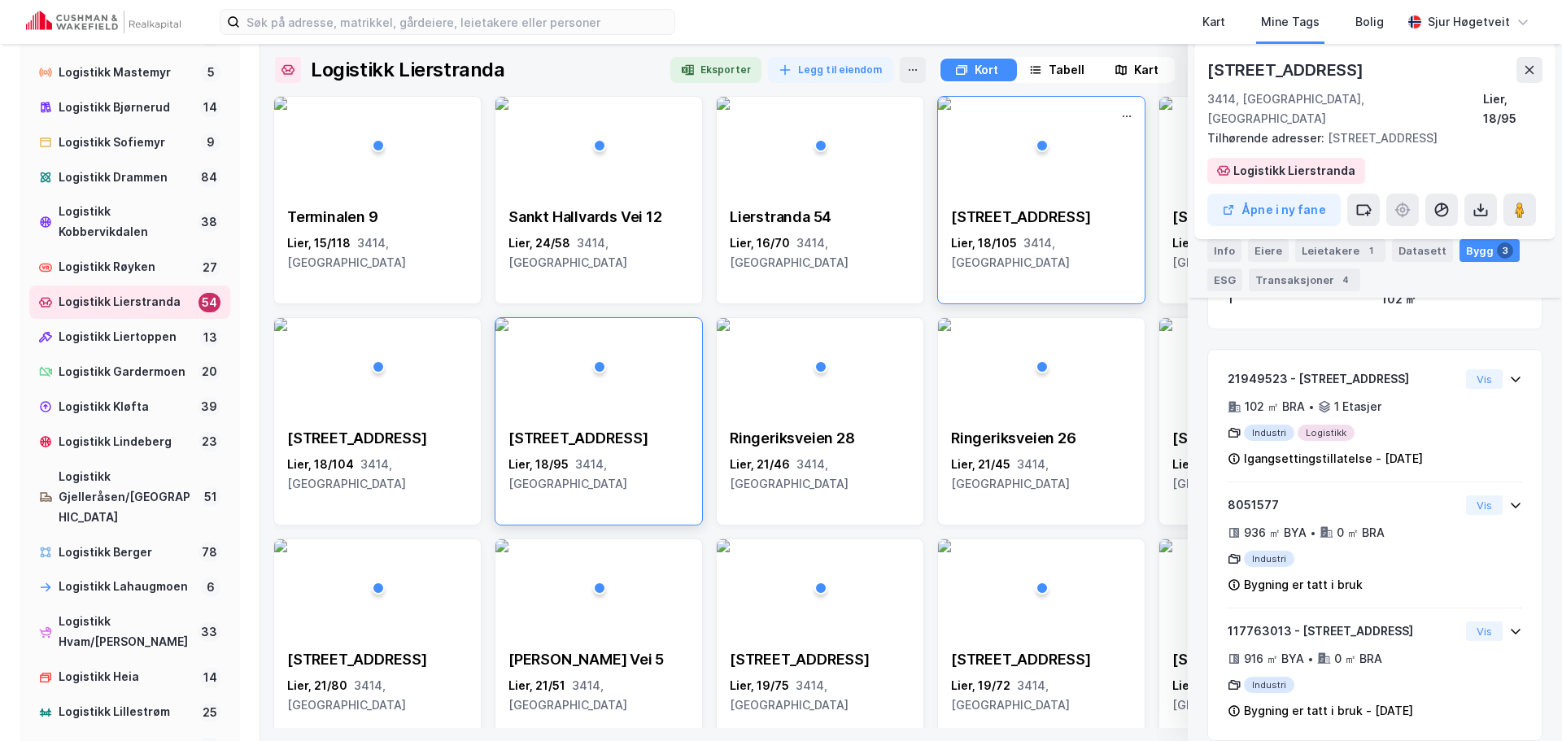
click at [951, 110] on img at bounding box center [944, 103] width 13 height 13
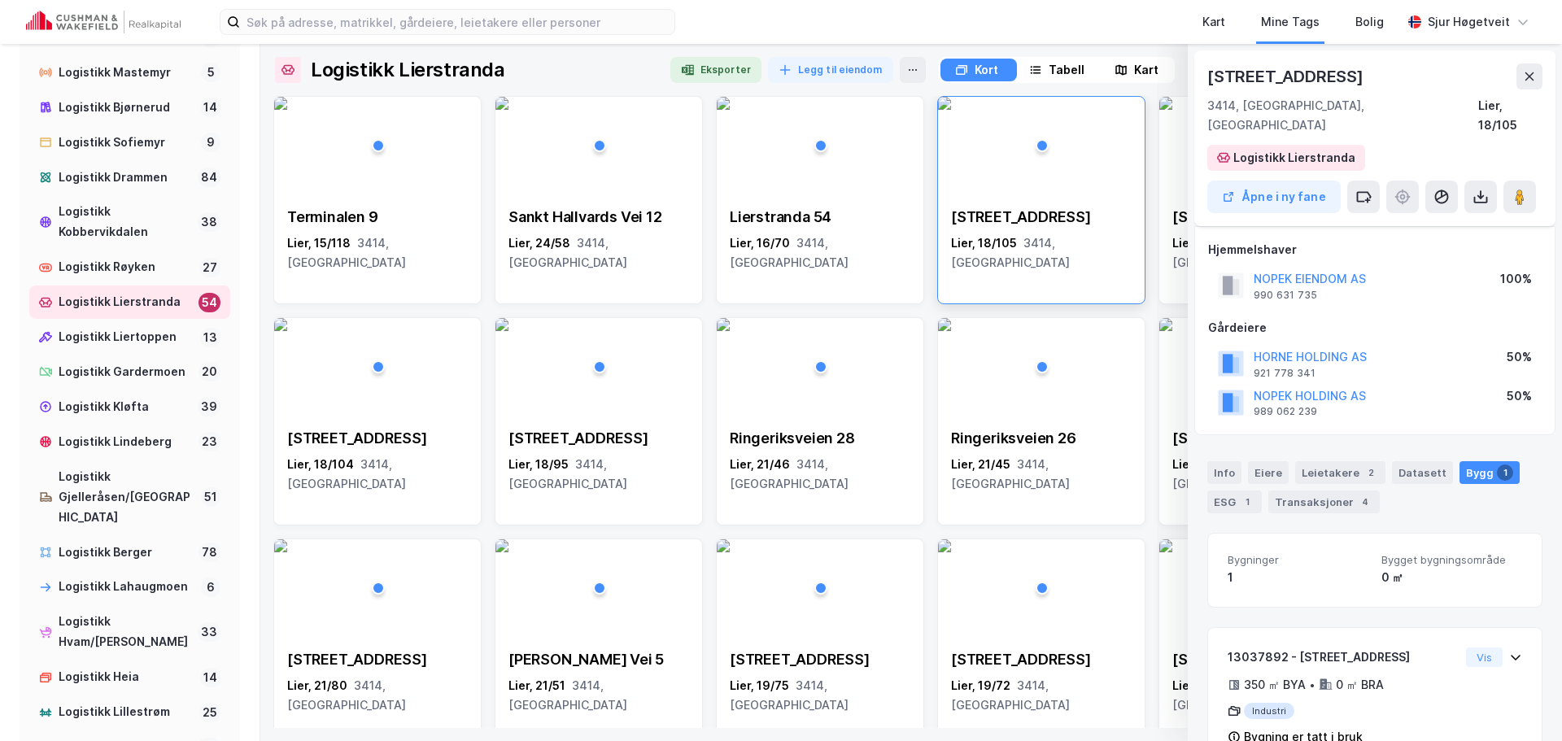
scroll to position [26, 0]
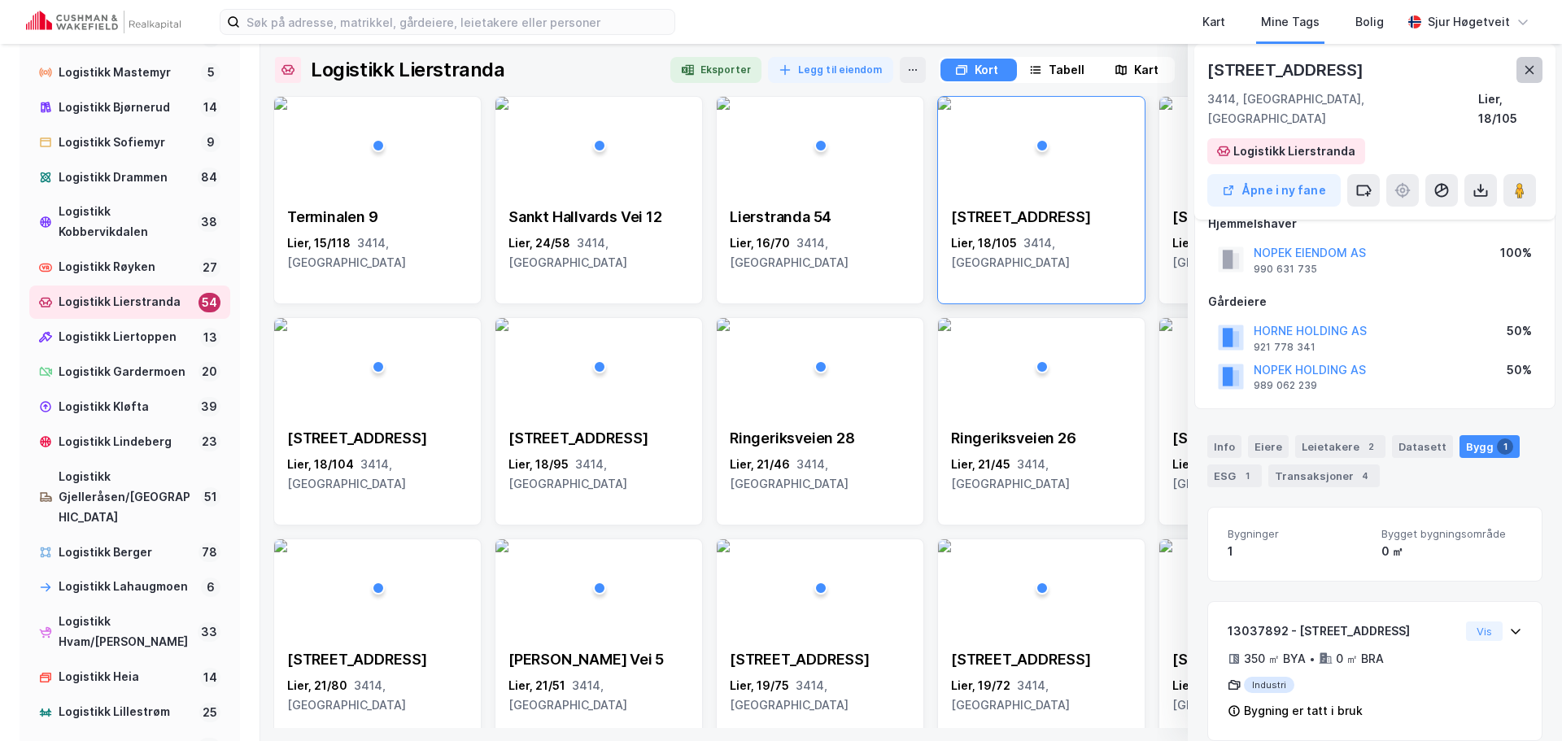
click at [1524, 68] on icon at bounding box center [1529, 69] width 13 height 13
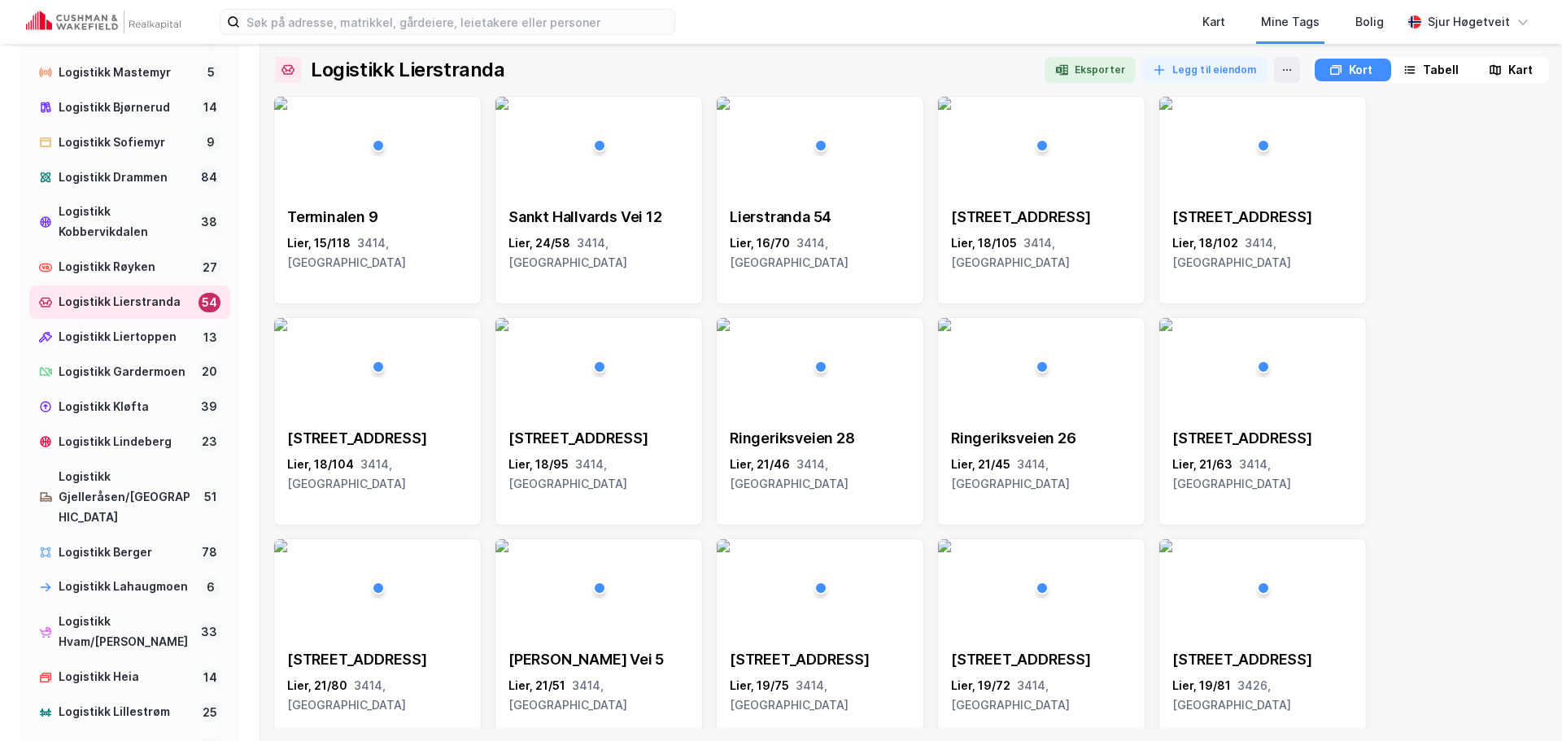
drag, startPoint x: 1462, startPoint y: 256, endPoint x: 1473, endPoint y: 254, distance: 10.7
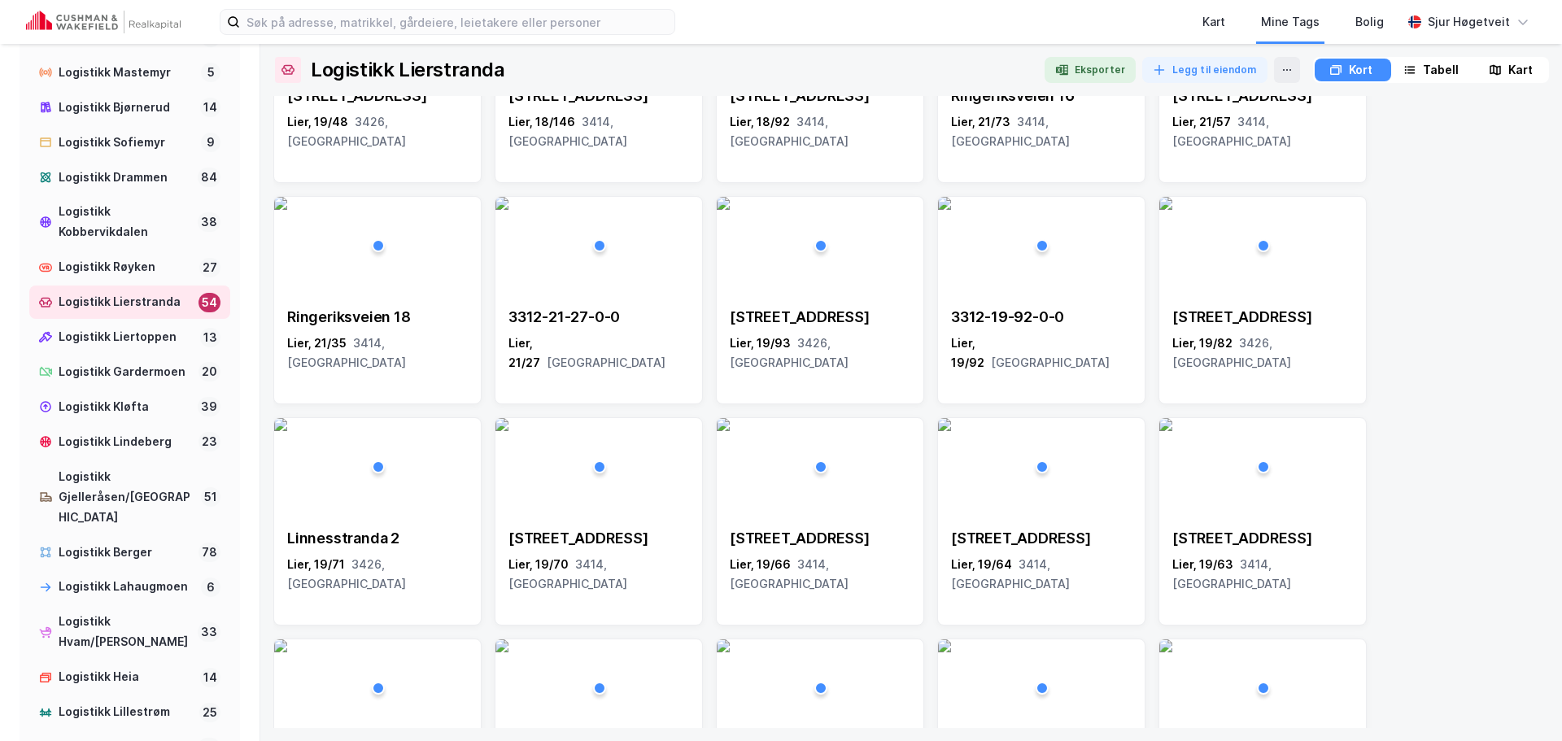
scroll to position [814, 0]
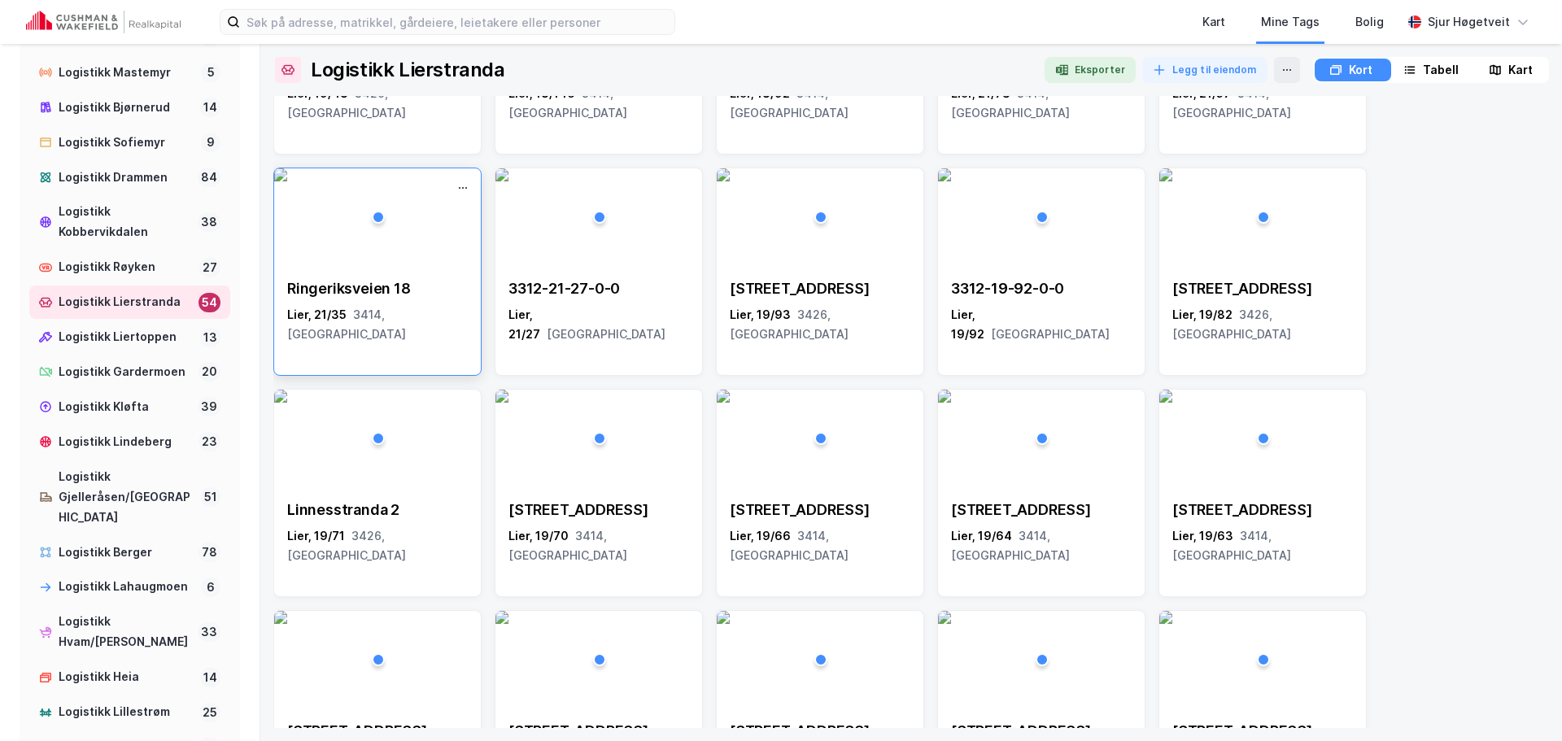
click at [434, 288] on div "Ringeriksveien 18" at bounding box center [377, 289] width 181 height 20
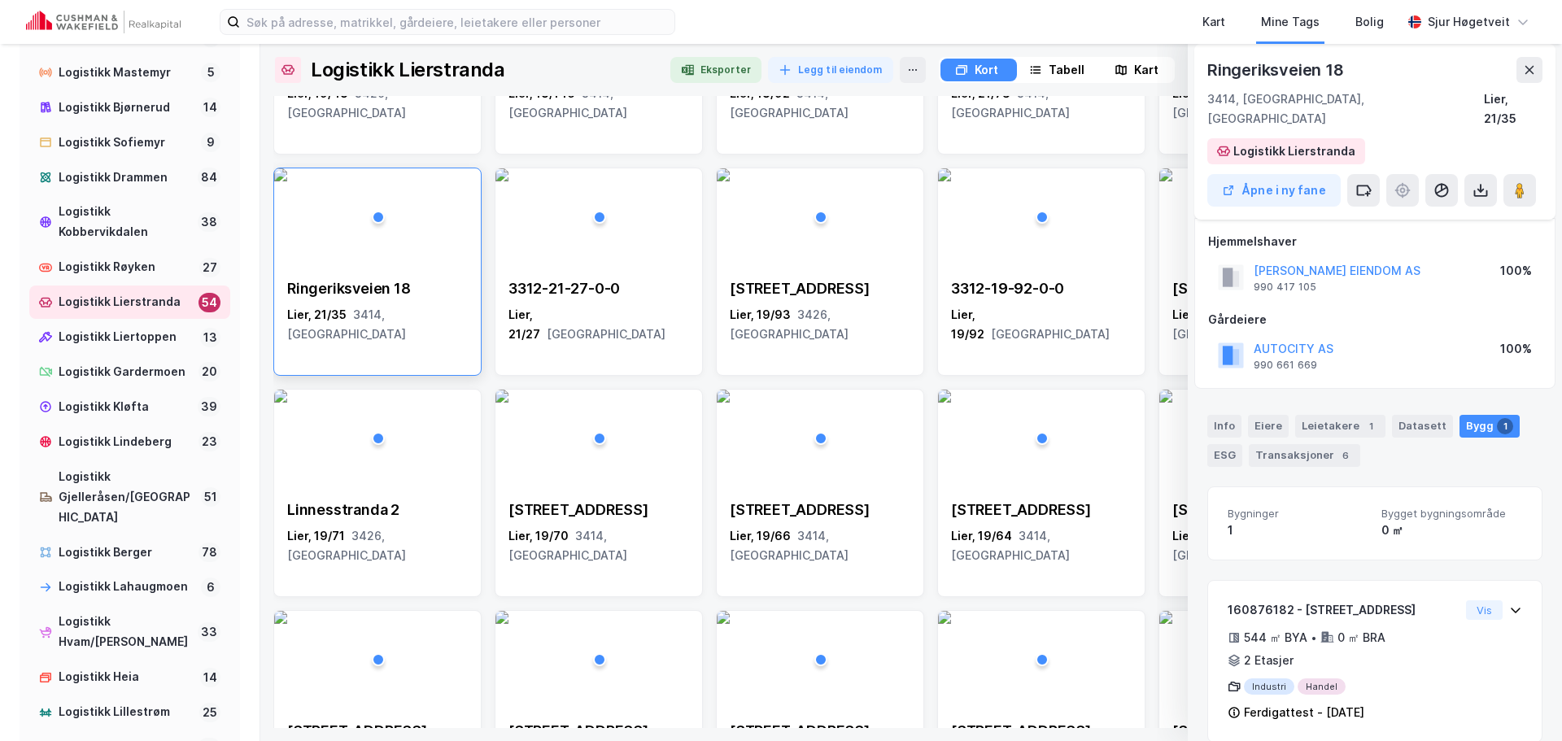
scroll to position [10, 0]
click at [1530, 69] on icon at bounding box center [1530, 70] width 9 height 8
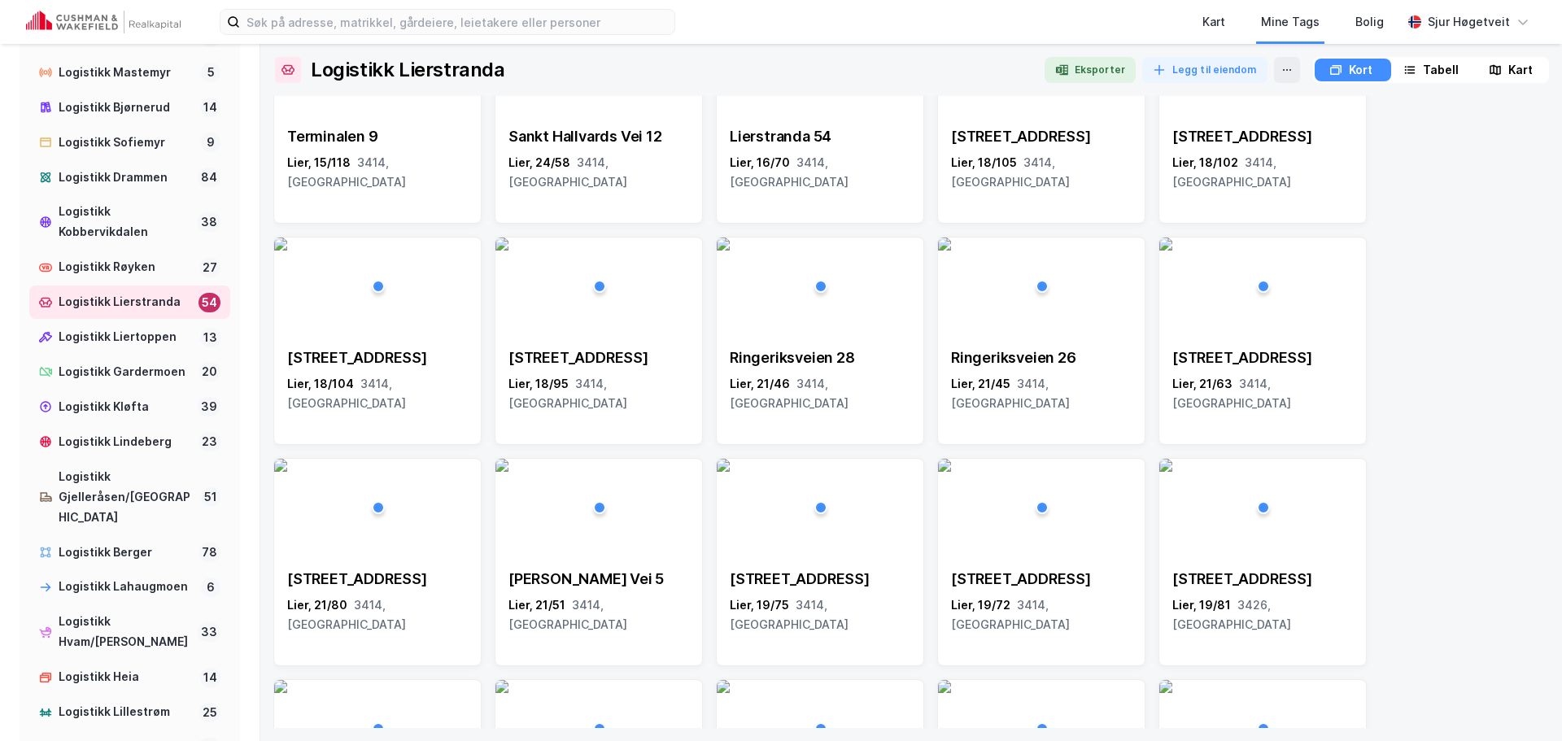
scroll to position [0, 0]
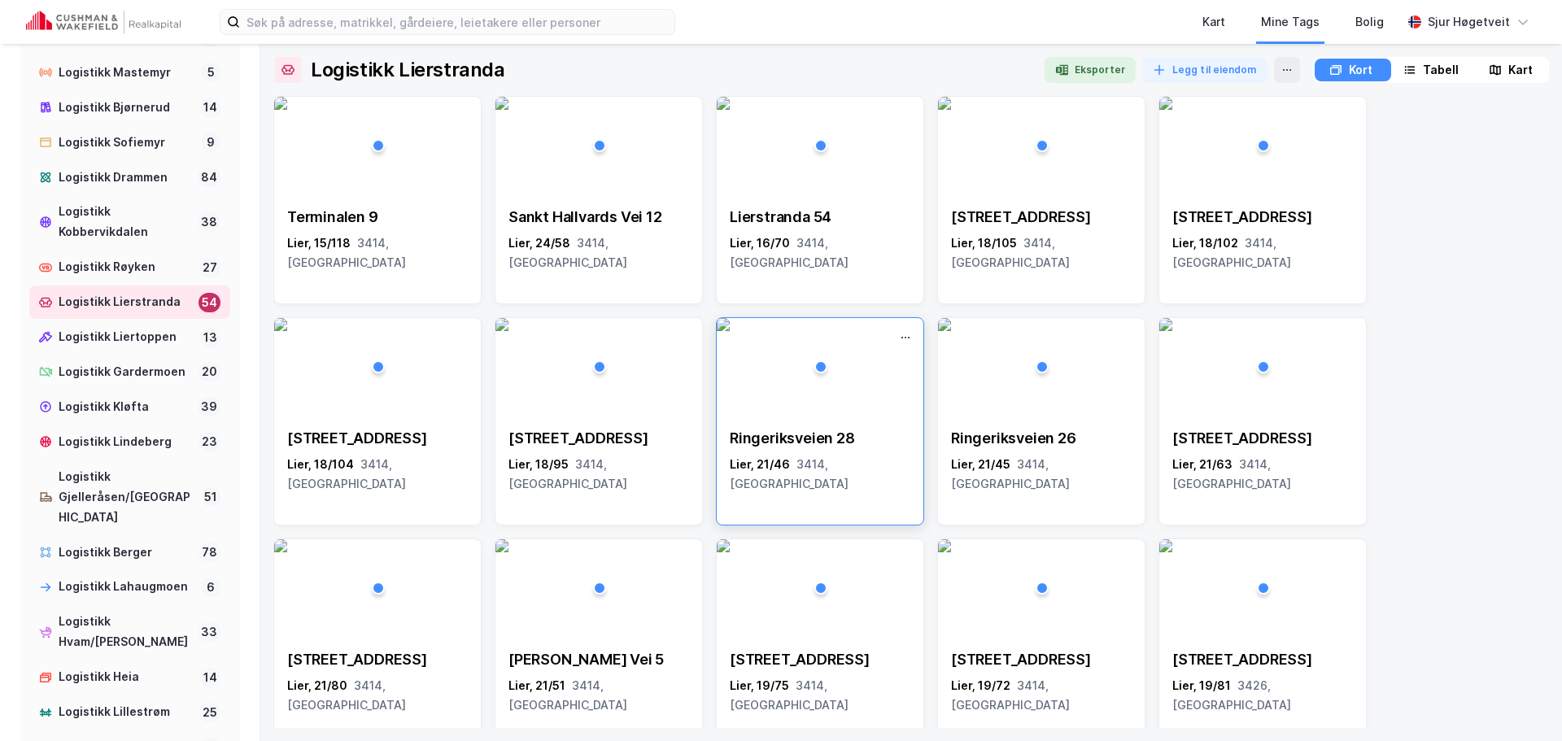
click at [730, 331] on img at bounding box center [723, 324] width 13 height 13
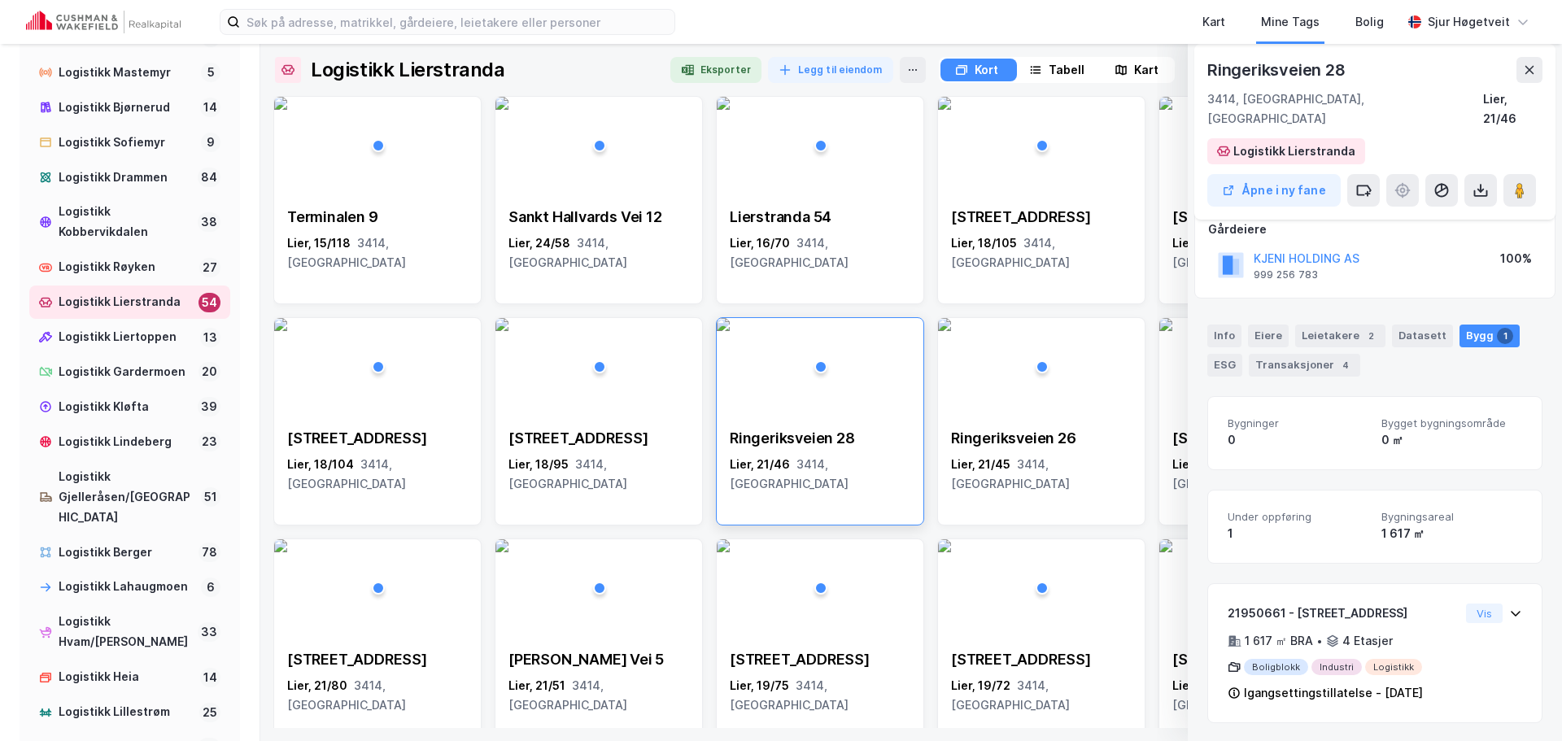
scroll to position [100, 0]
drag, startPoint x: 1517, startPoint y: 64, endPoint x: 1526, endPoint y: 67, distance: 9.3
click at [1518, 65] on button at bounding box center [1530, 70] width 26 height 26
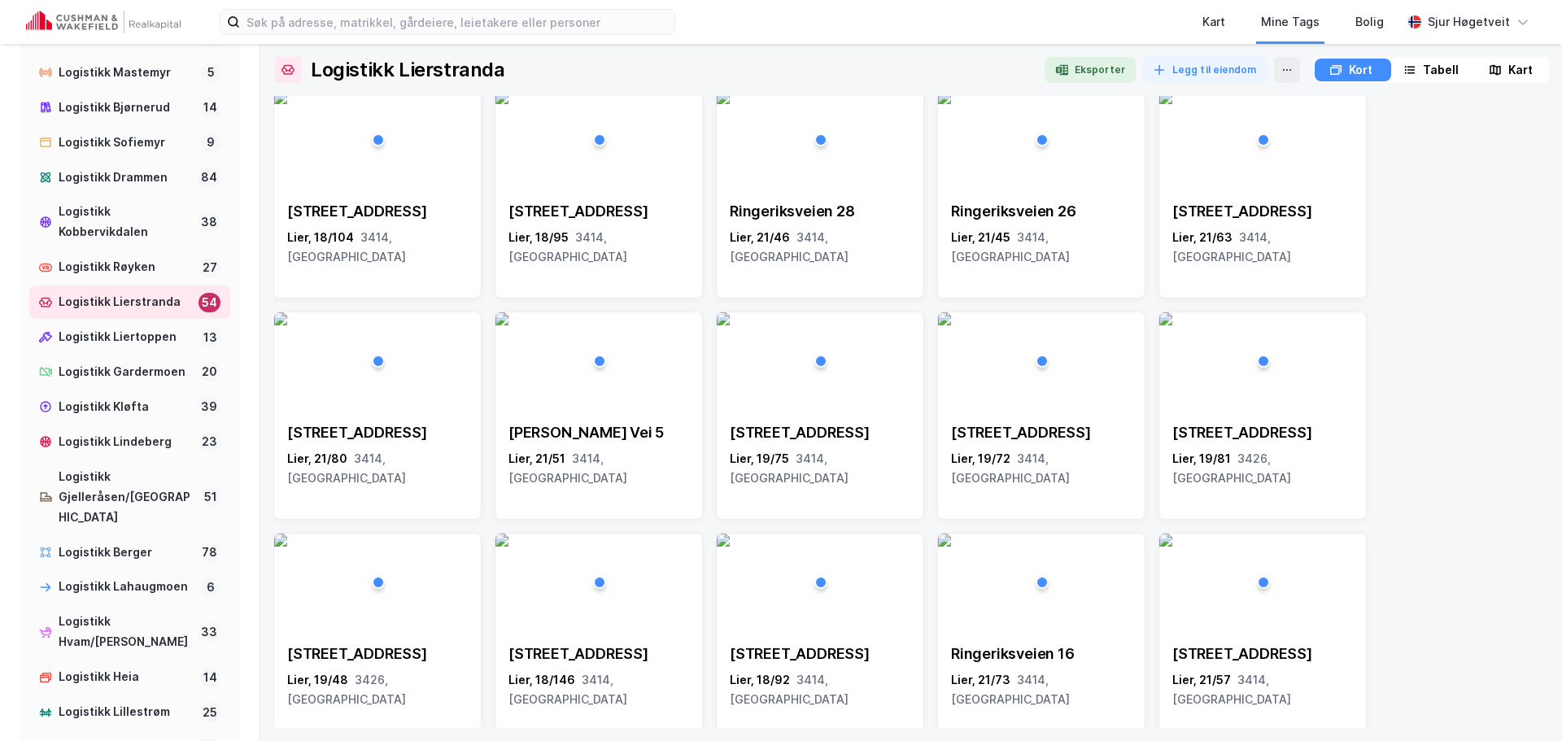
scroll to position [326, 0]
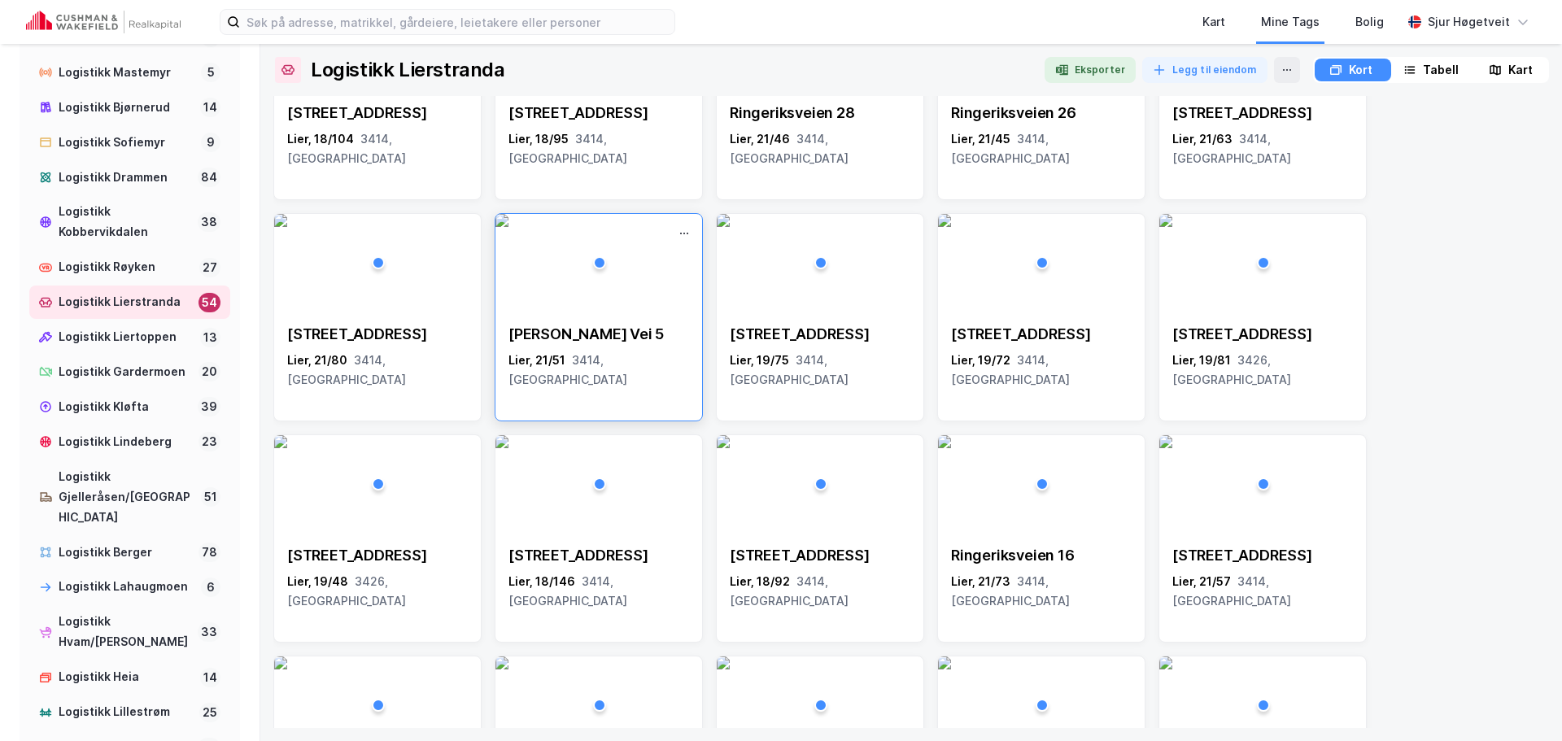
click at [509, 227] on img at bounding box center [502, 220] width 13 height 13
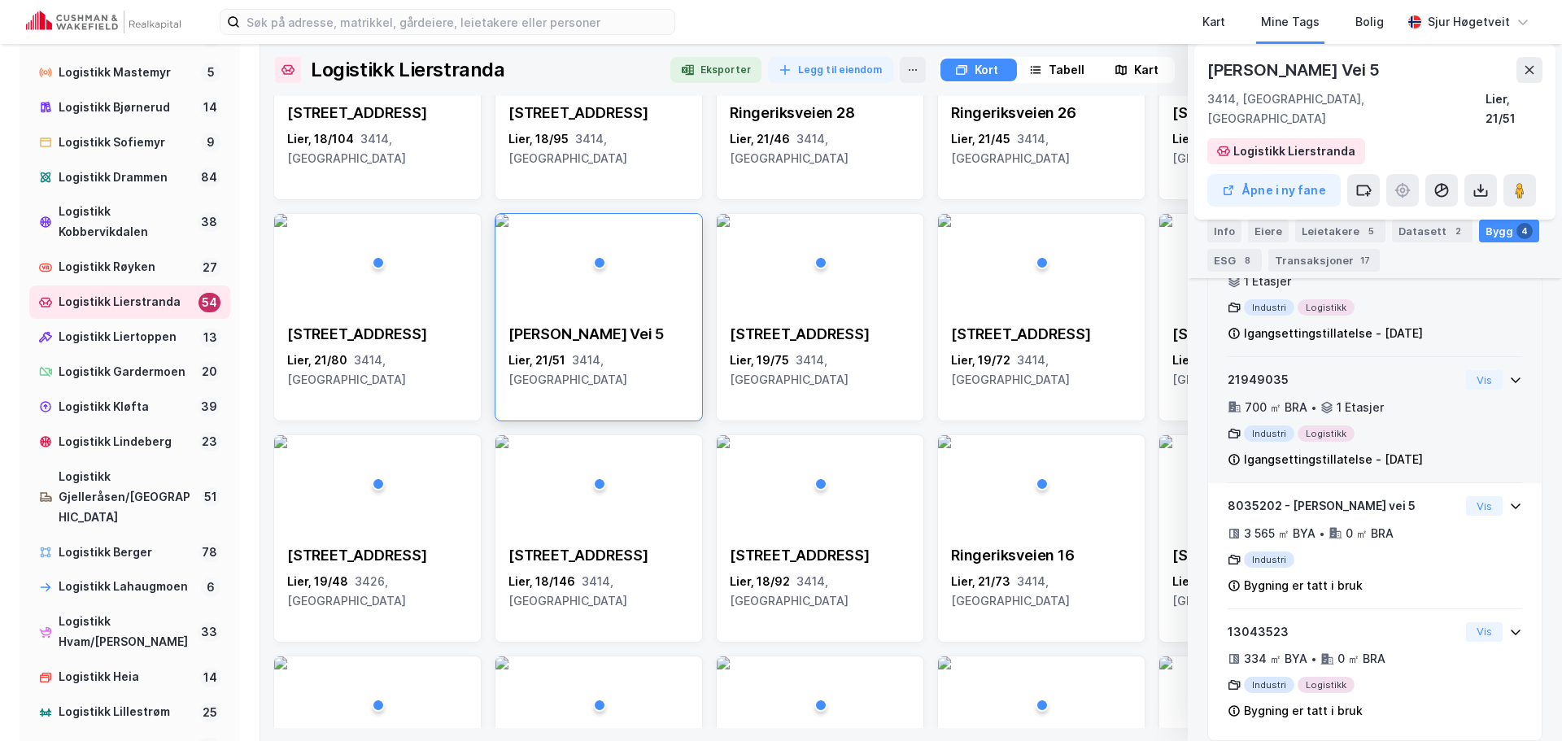
scroll to position [439, 0]
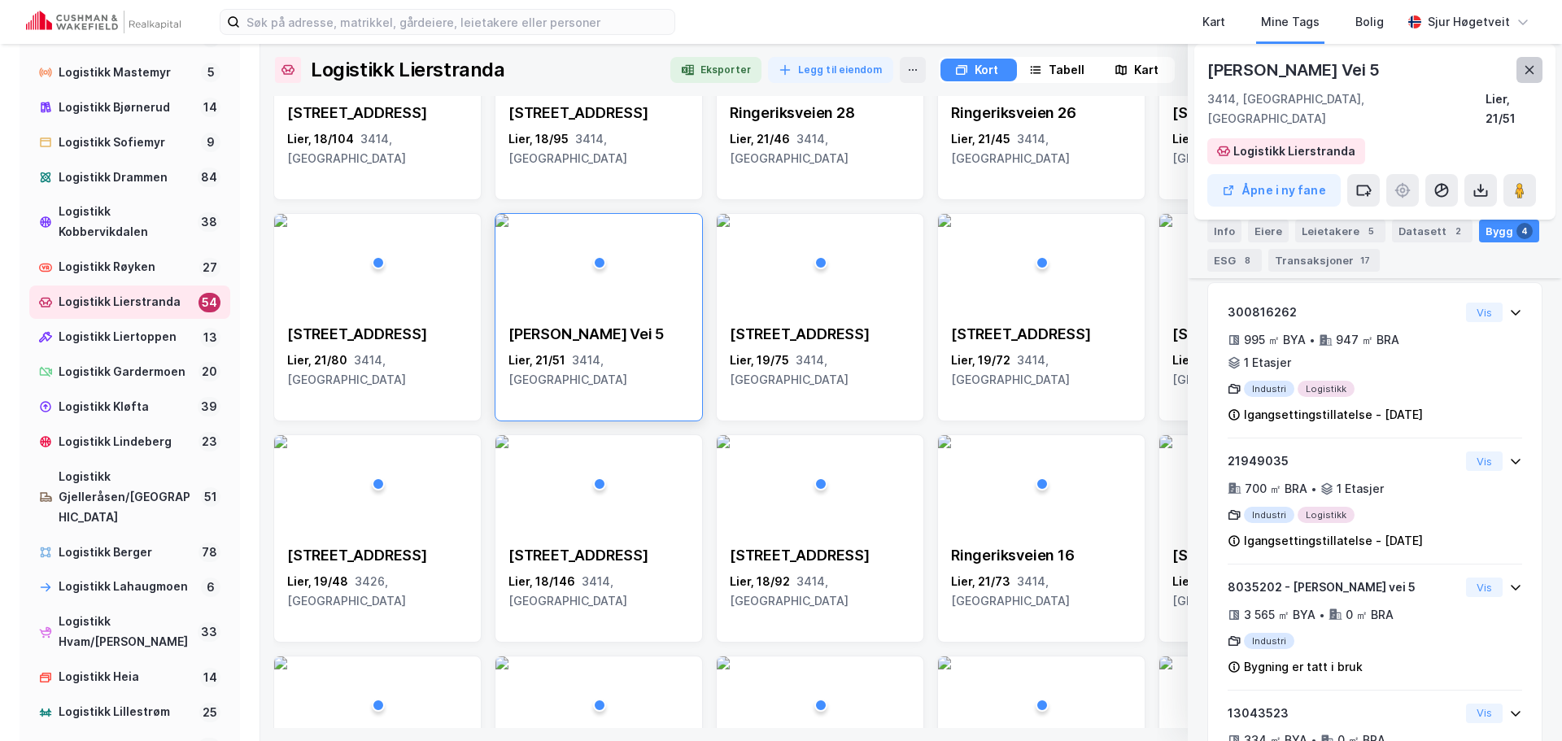
click at [1518, 67] on div "[PERSON_NAME] Vei 5" at bounding box center [1375, 70] width 335 height 26
click at [1526, 69] on icon at bounding box center [1529, 69] width 13 height 13
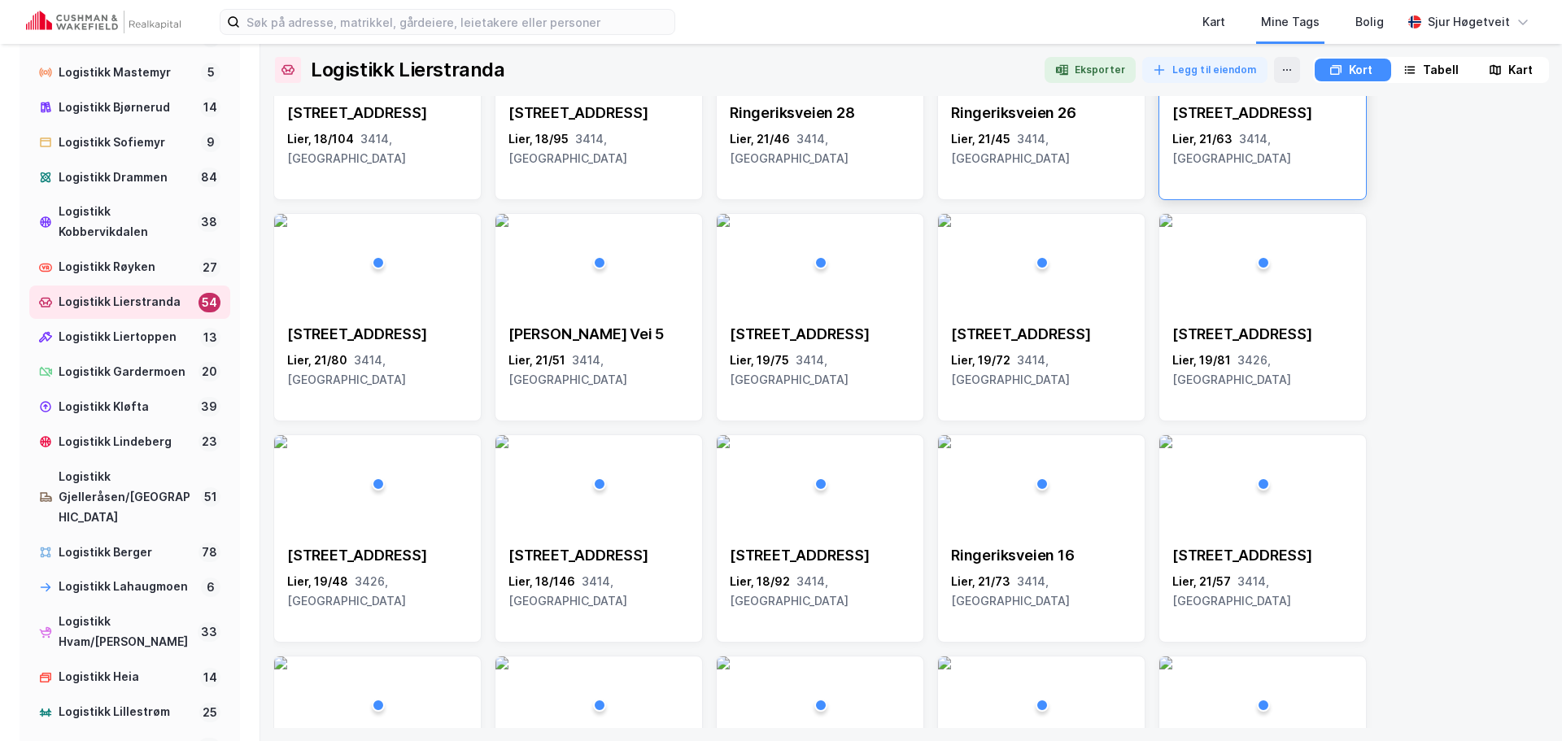
click at [1325, 151] on div "[STREET_ADDRESS]" at bounding box center [1263, 135] width 207 height 91
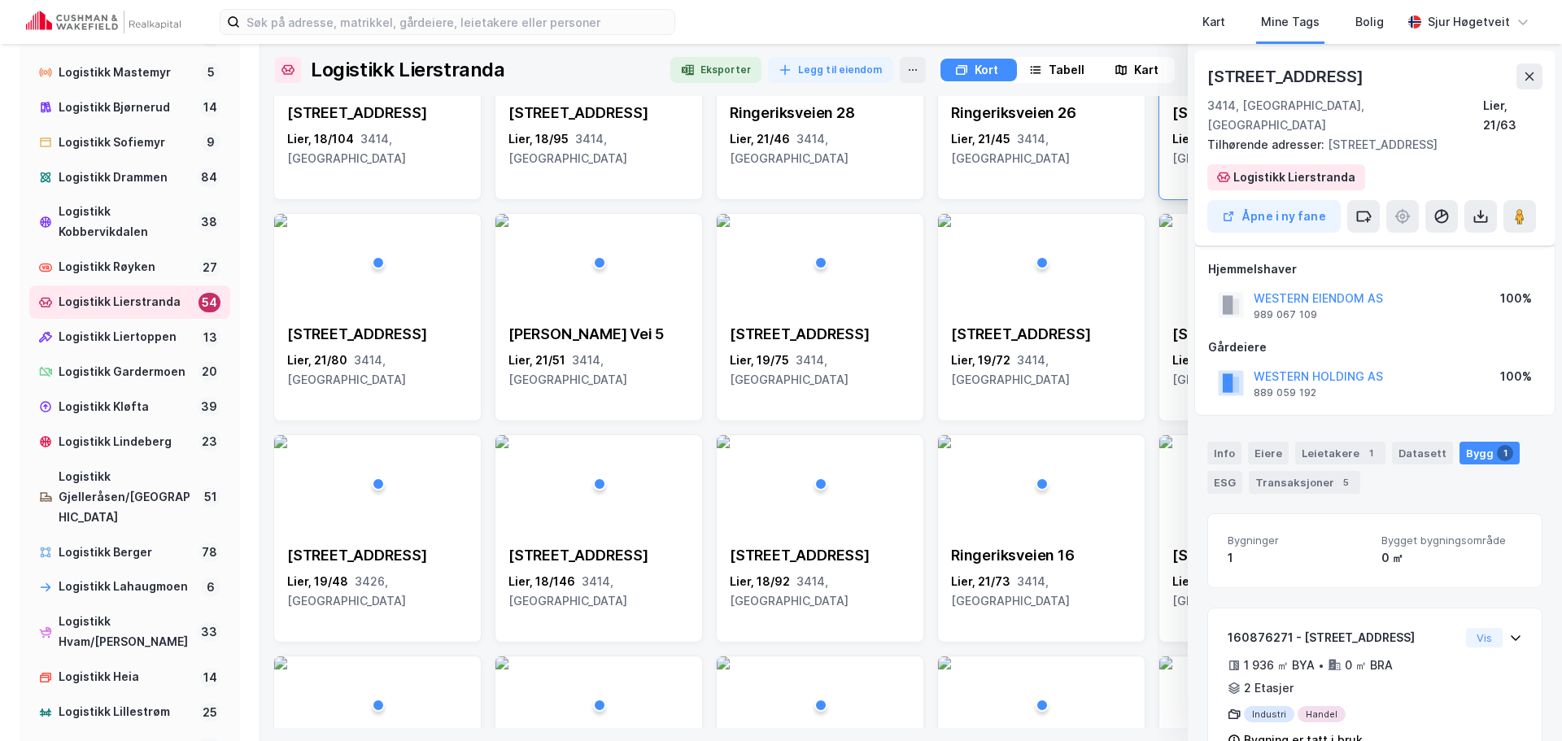
scroll to position [49, 0]
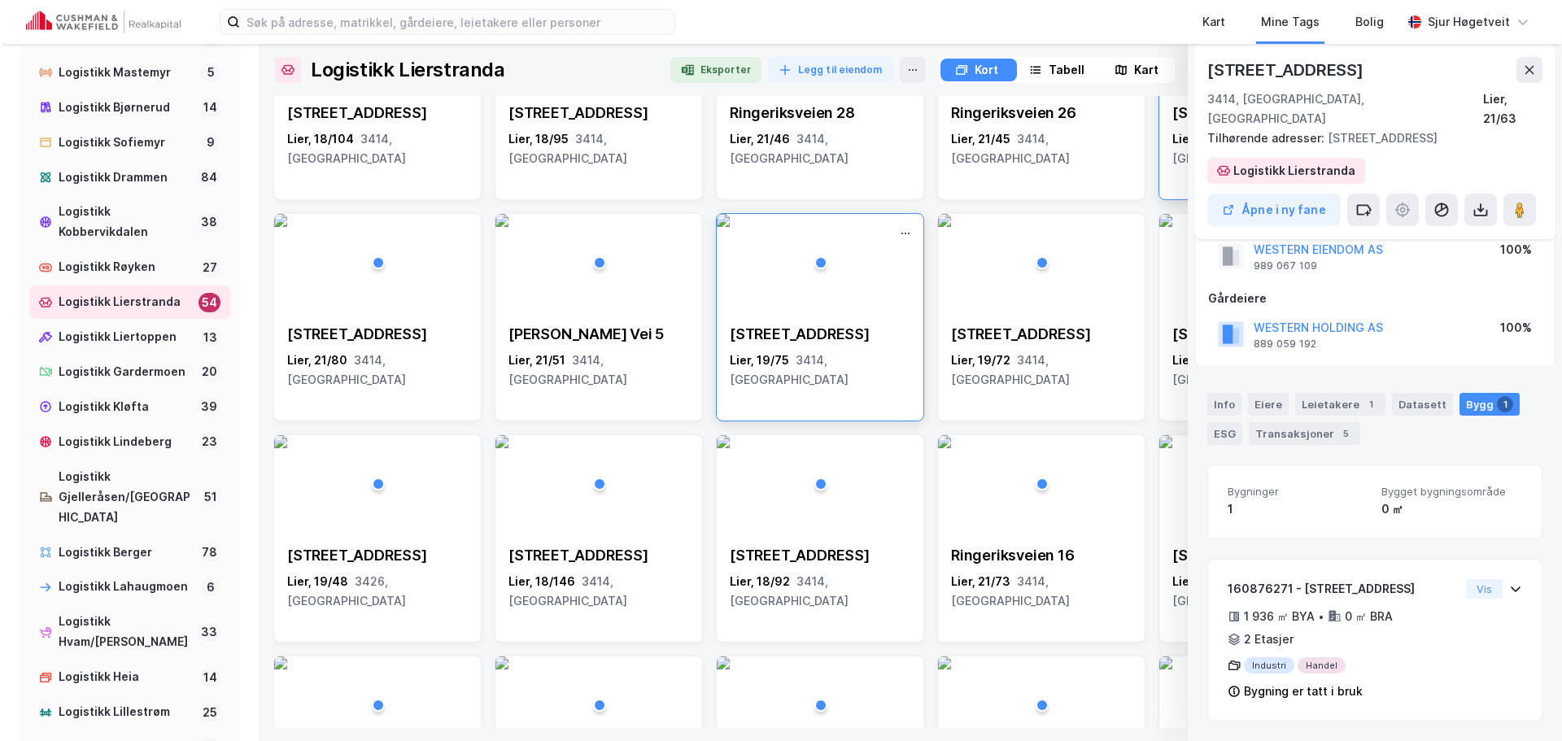
click at [730, 227] on img at bounding box center [723, 220] width 13 height 13
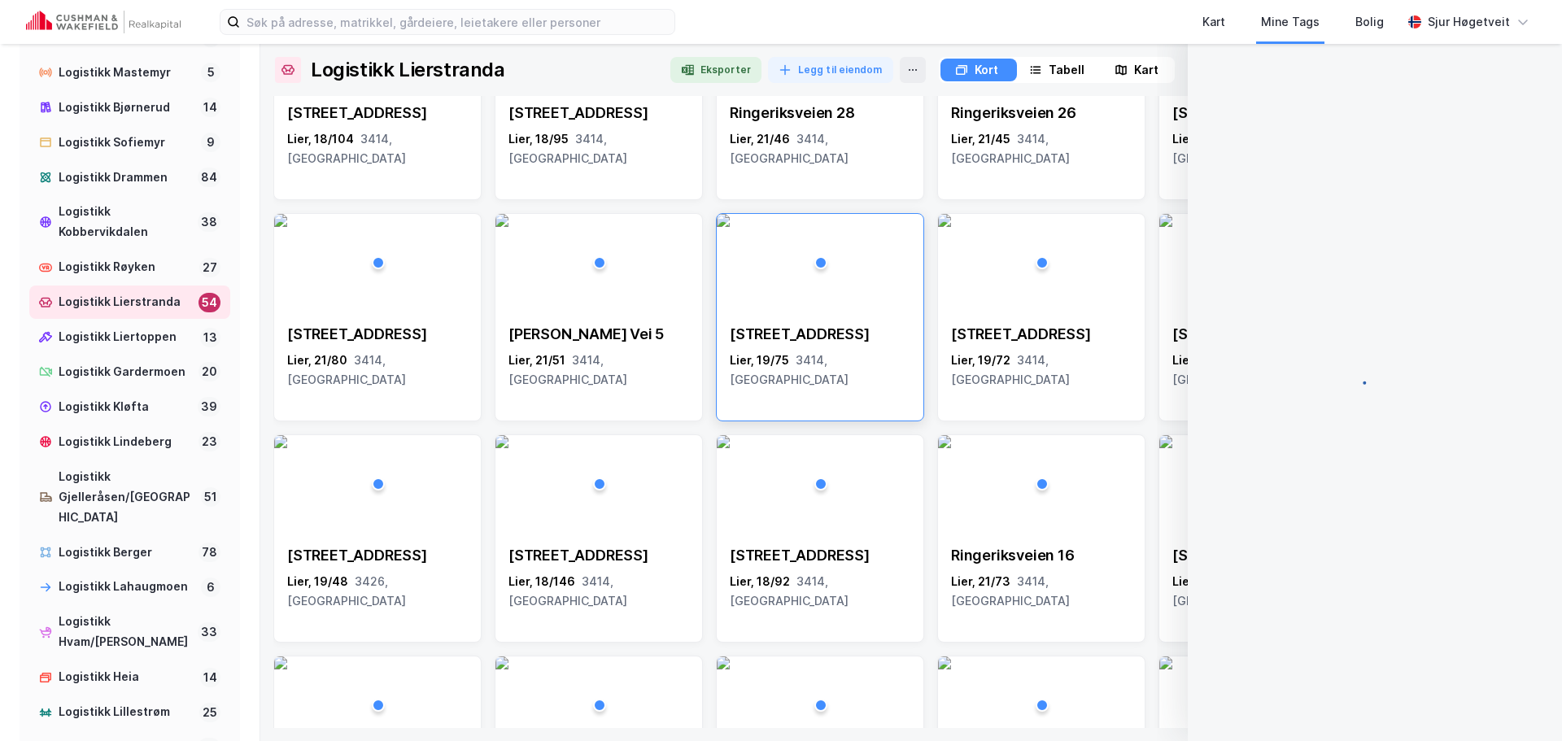
scroll to position [0, 0]
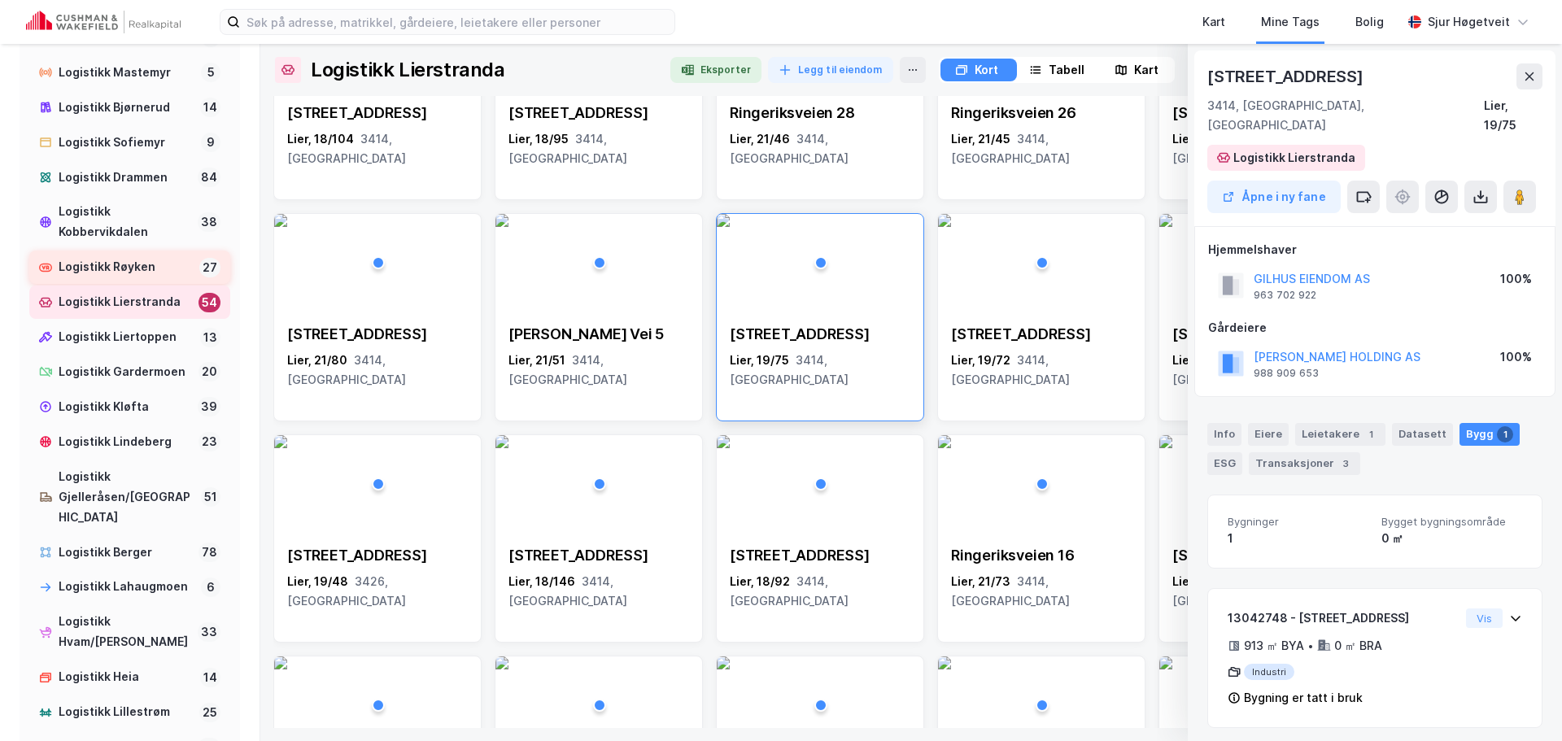
click at [149, 277] on div "Logistikk Røyken" at bounding box center [126, 267] width 134 height 20
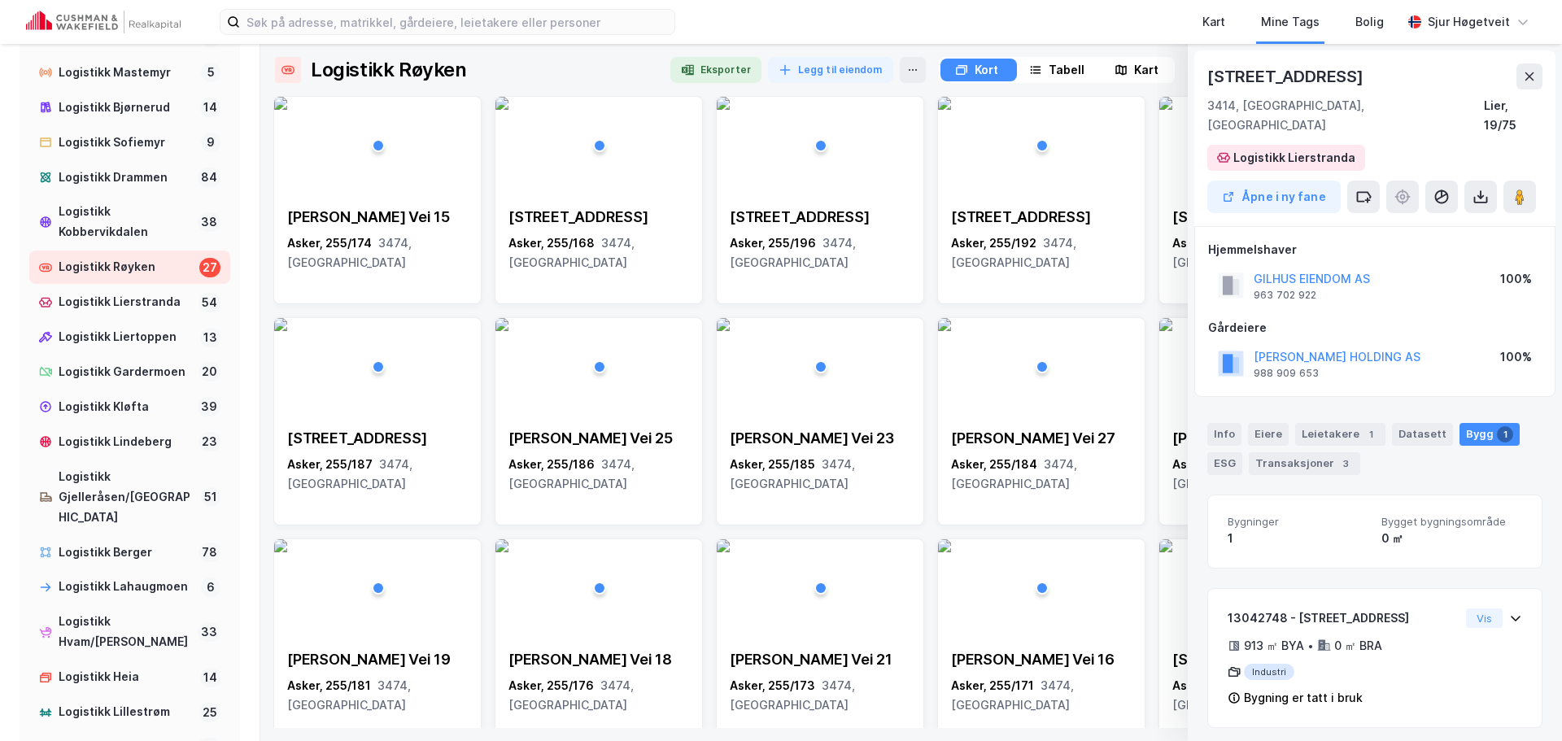
click at [1529, 78] on icon at bounding box center [1529, 76] width 13 height 13
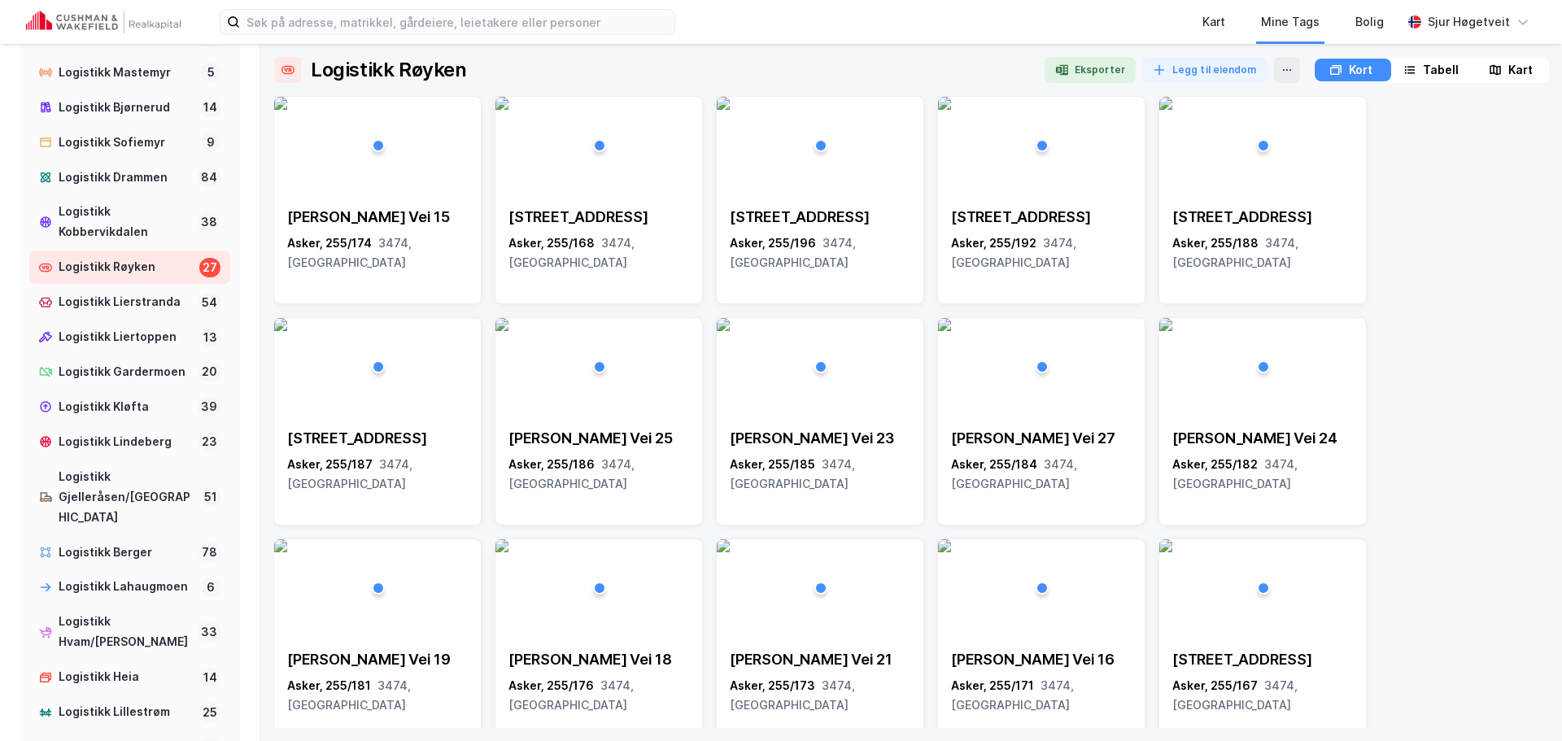
click at [1116, 77] on button "Eksporter" at bounding box center [1090, 70] width 91 height 26
click at [428, 224] on div "[PERSON_NAME] Vei 15" at bounding box center [377, 218] width 181 height 20
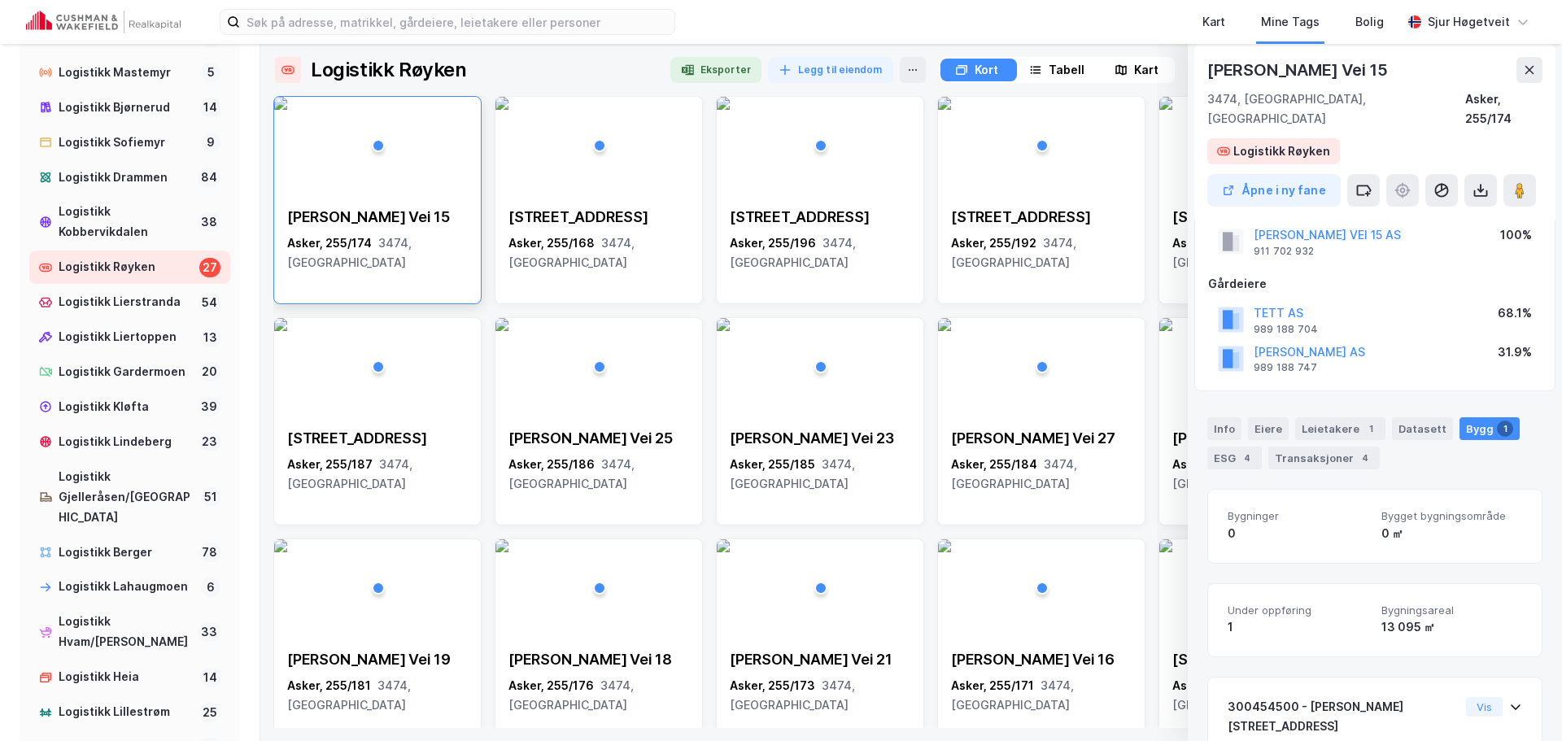
scroll to position [142, 0]
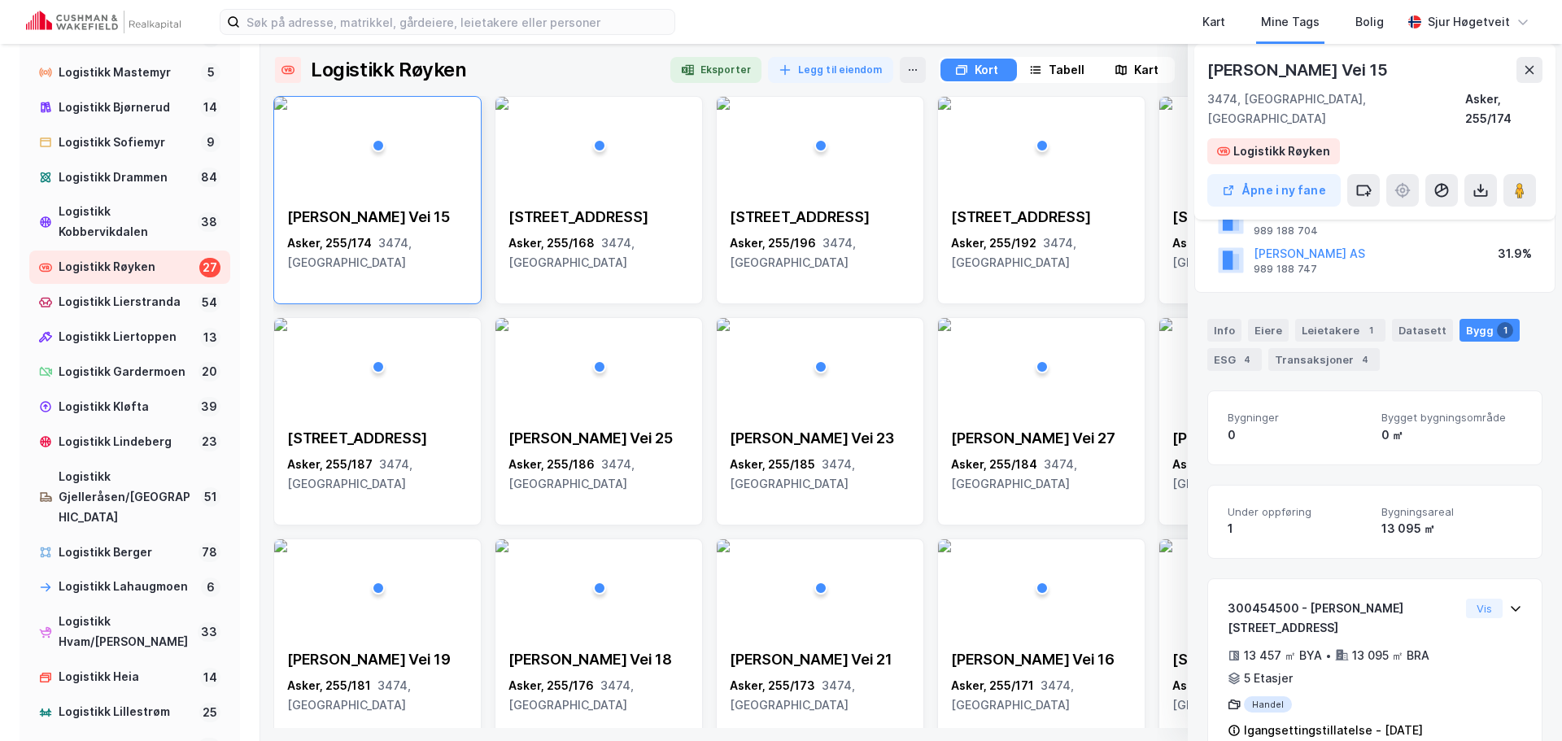
click at [1522, 68] on button at bounding box center [1530, 70] width 26 height 26
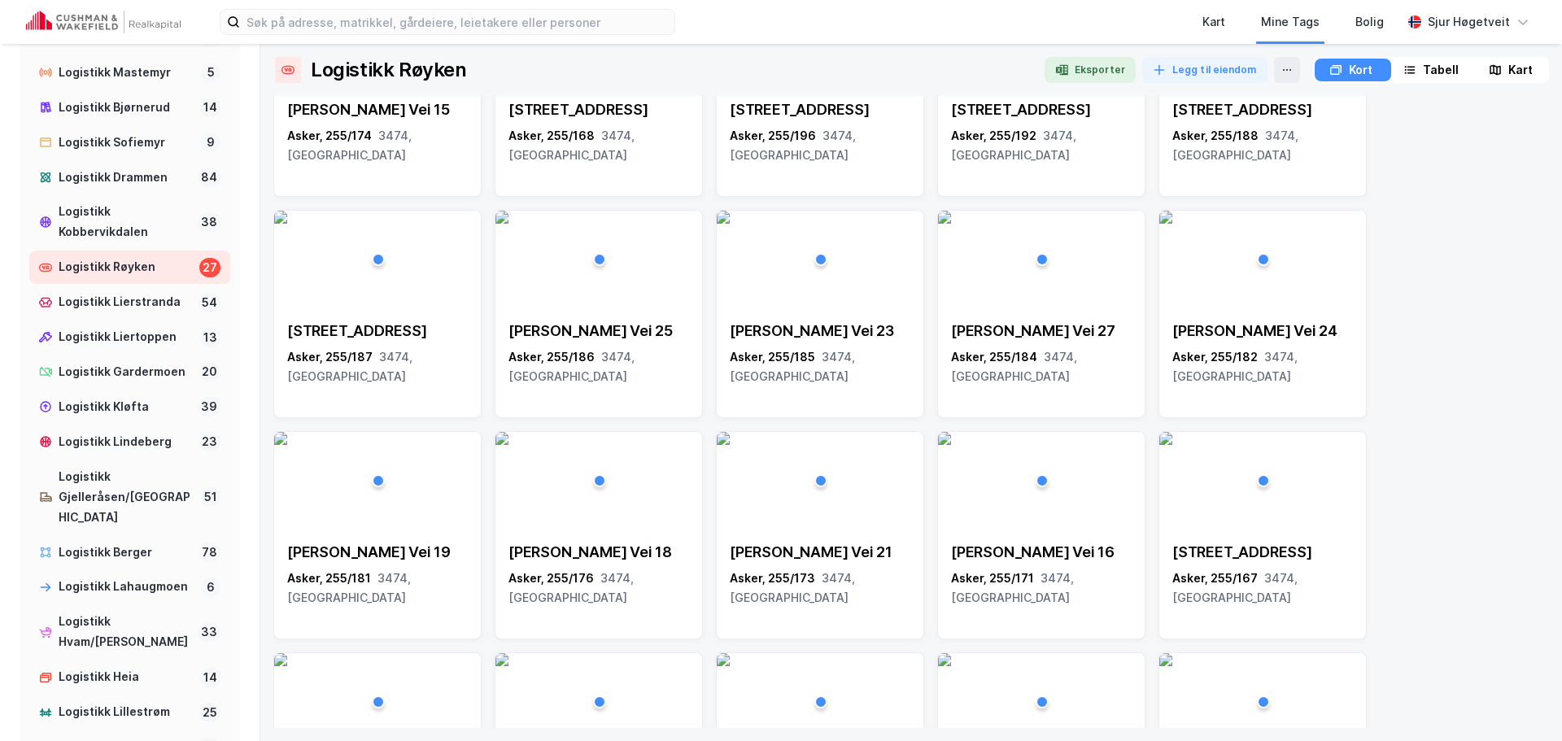
scroll to position [0, 0]
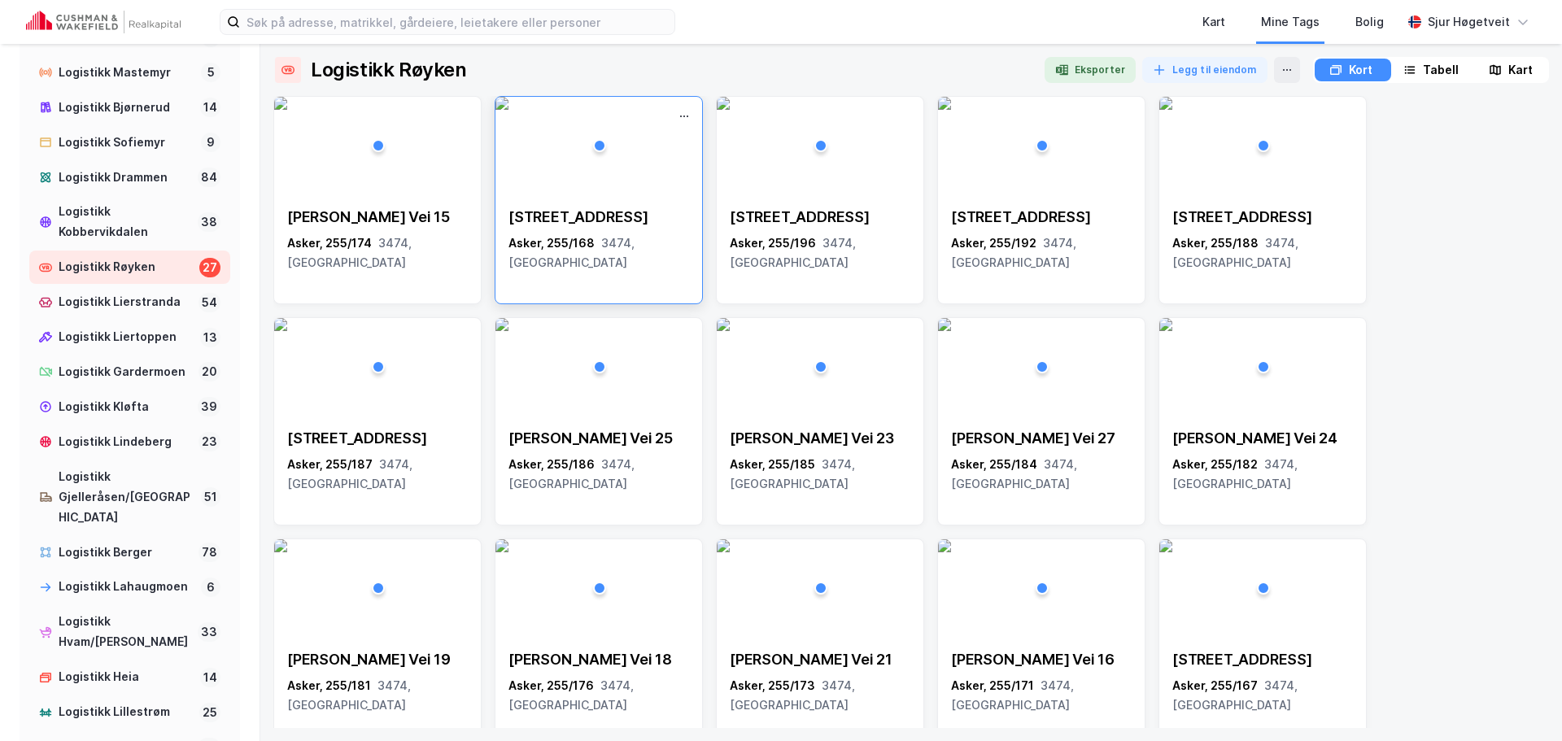
click at [635, 248] on span "3474, [GEOGRAPHIC_DATA]" at bounding box center [572, 252] width 126 height 33
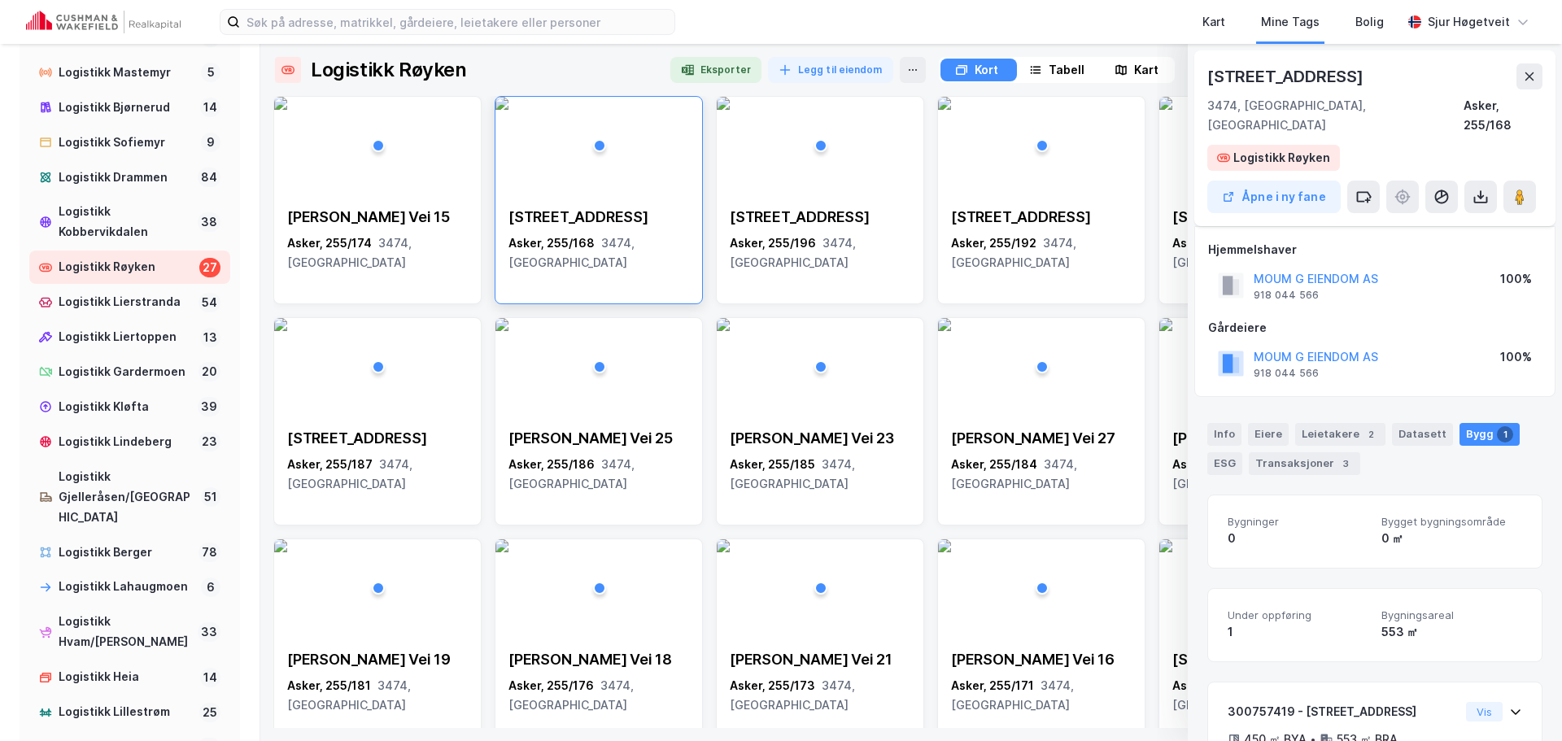
scroll to position [103, 0]
